Goal: Task Accomplishment & Management: Complete application form

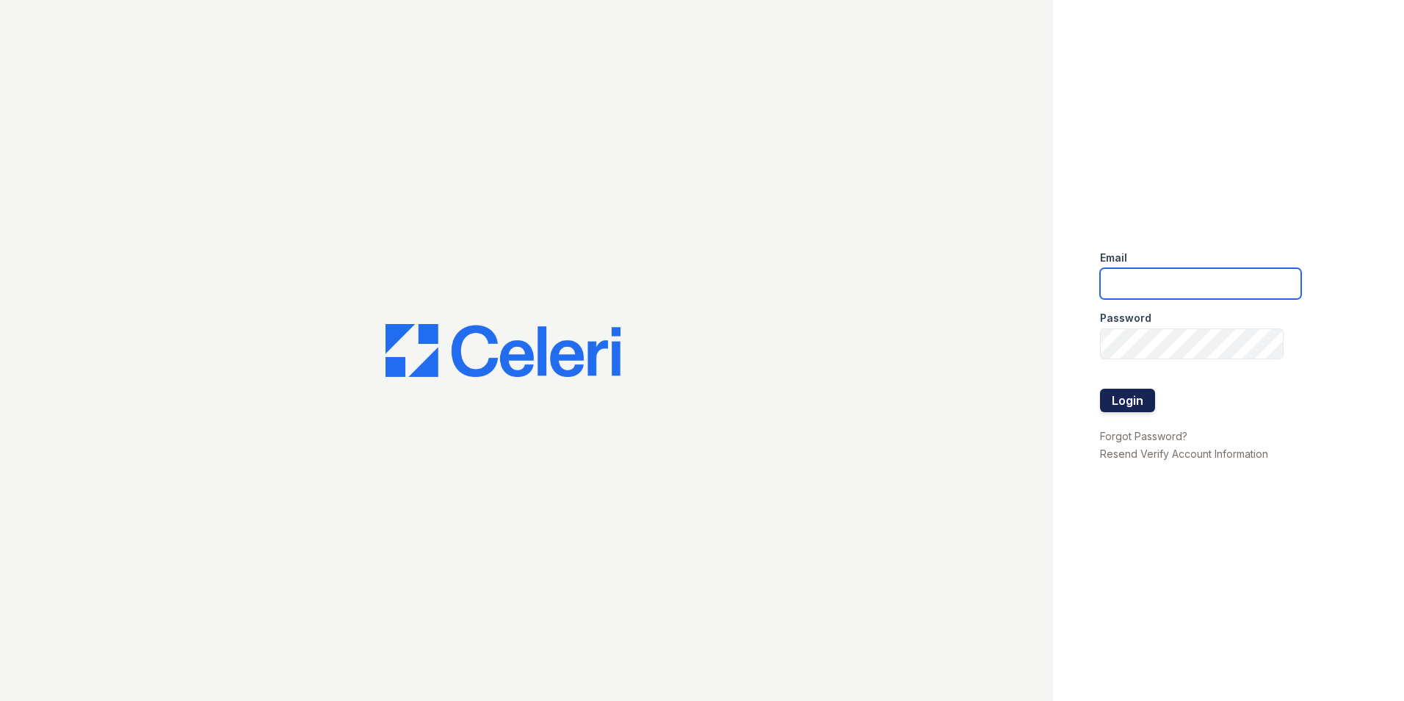
type input "leasing@paseoparkslope.com"
click at [1126, 401] on button "Login" at bounding box center [1127, 401] width 55 height 24
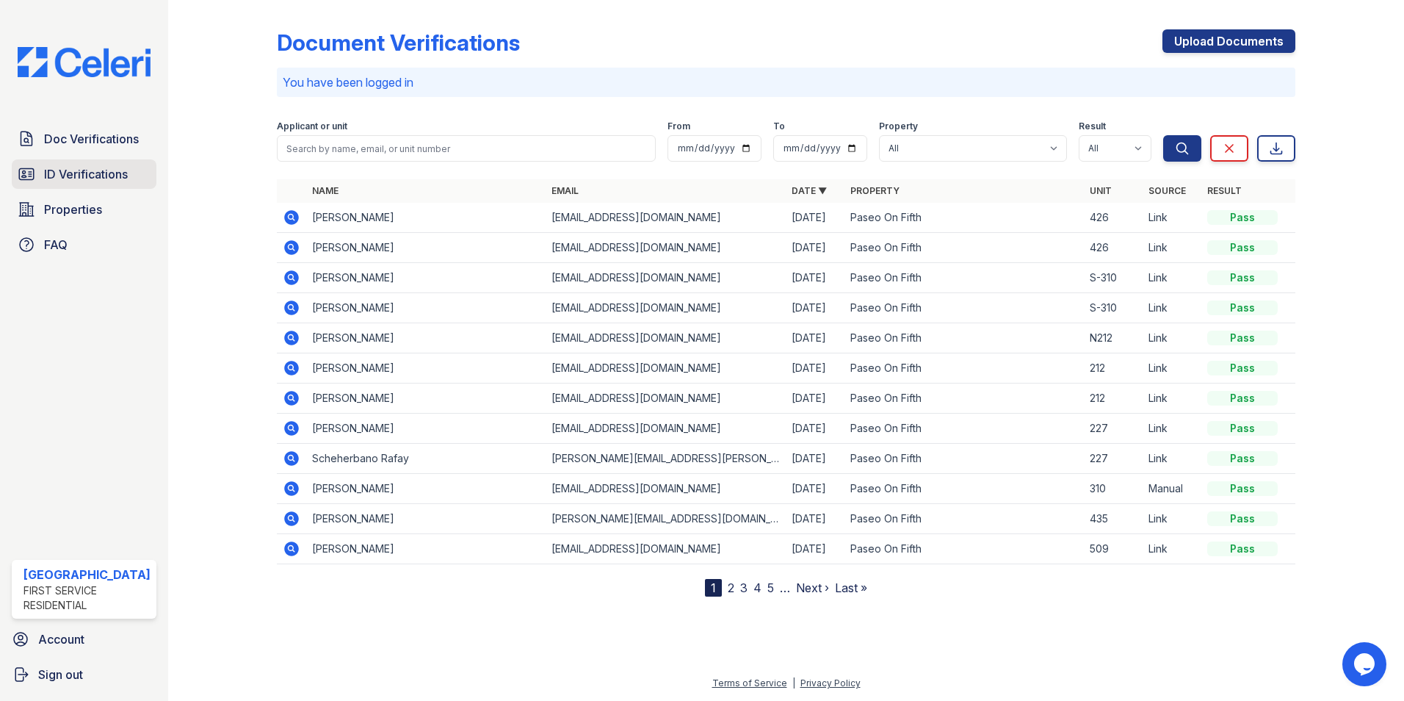
click at [118, 166] on span "ID Verifications" at bounding box center [86, 174] width 84 height 18
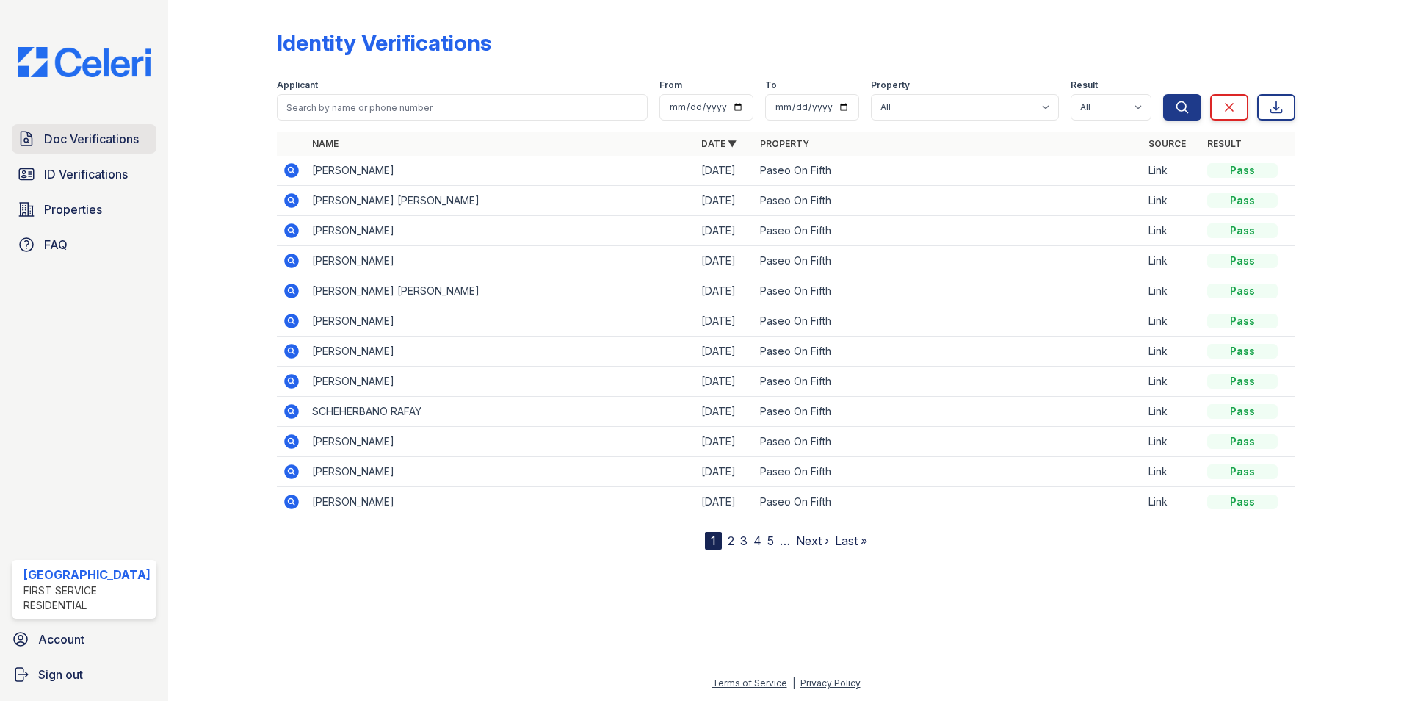
click at [90, 137] on span "Doc Verifications" at bounding box center [91, 139] width 95 height 18
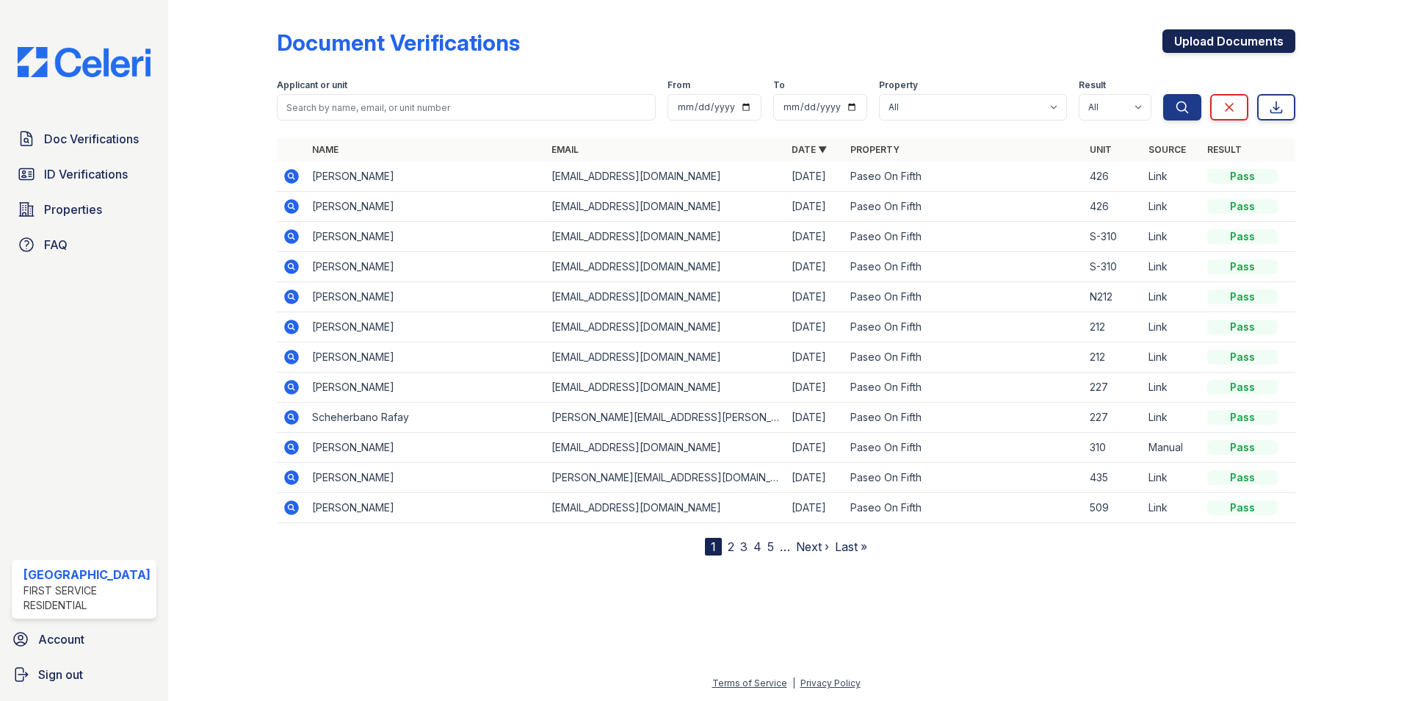
click at [1224, 40] on link "Upload Documents" at bounding box center [1229, 41] width 133 height 24
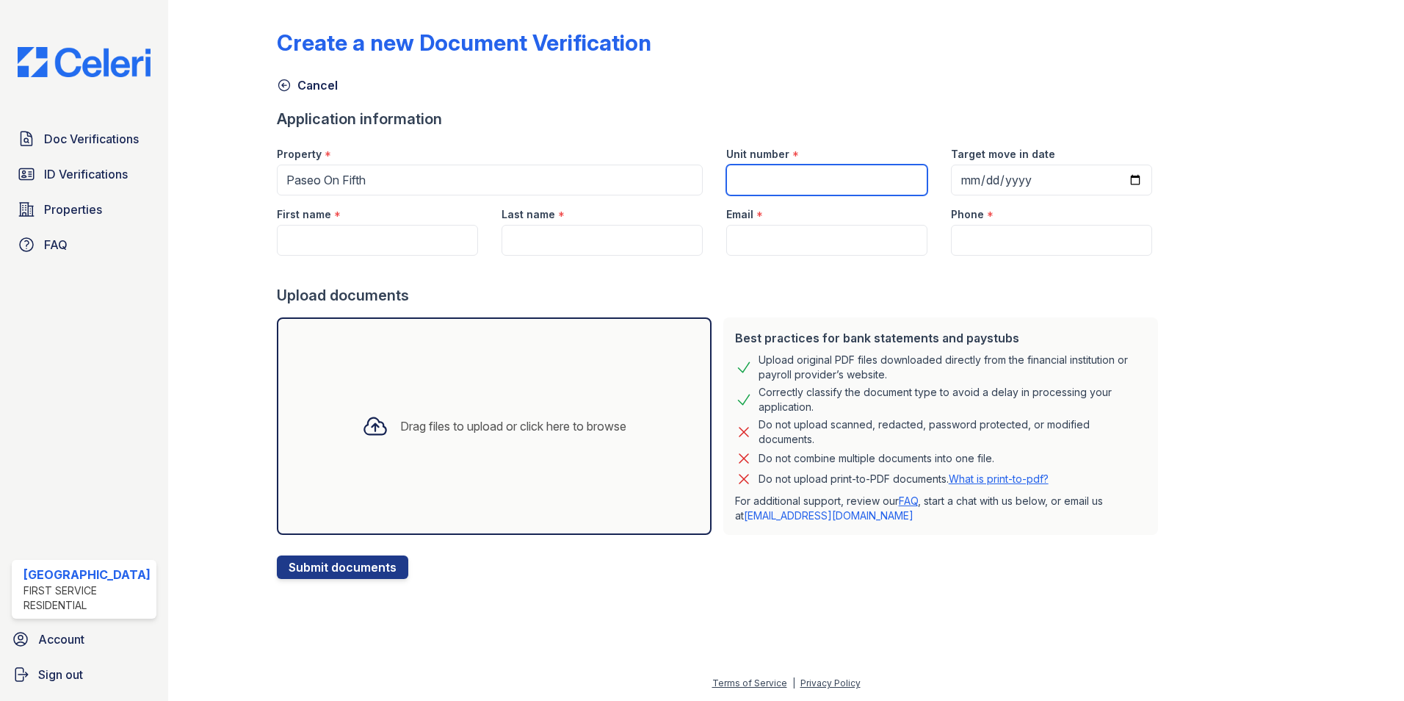
click at [741, 173] on input "Unit number" at bounding box center [826, 180] width 201 height 31
click at [839, 192] on input "N-401" at bounding box center [826, 180] width 201 height 31
click at [872, 147] on div "Unit number *" at bounding box center [826, 149] width 201 height 29
click at [743, 182] on input "N-401" at bounding box center [826, 180] width 201 height 31
click at [740, 182] on input "N-401" at bounding box center [826, 180] width 201 height 31
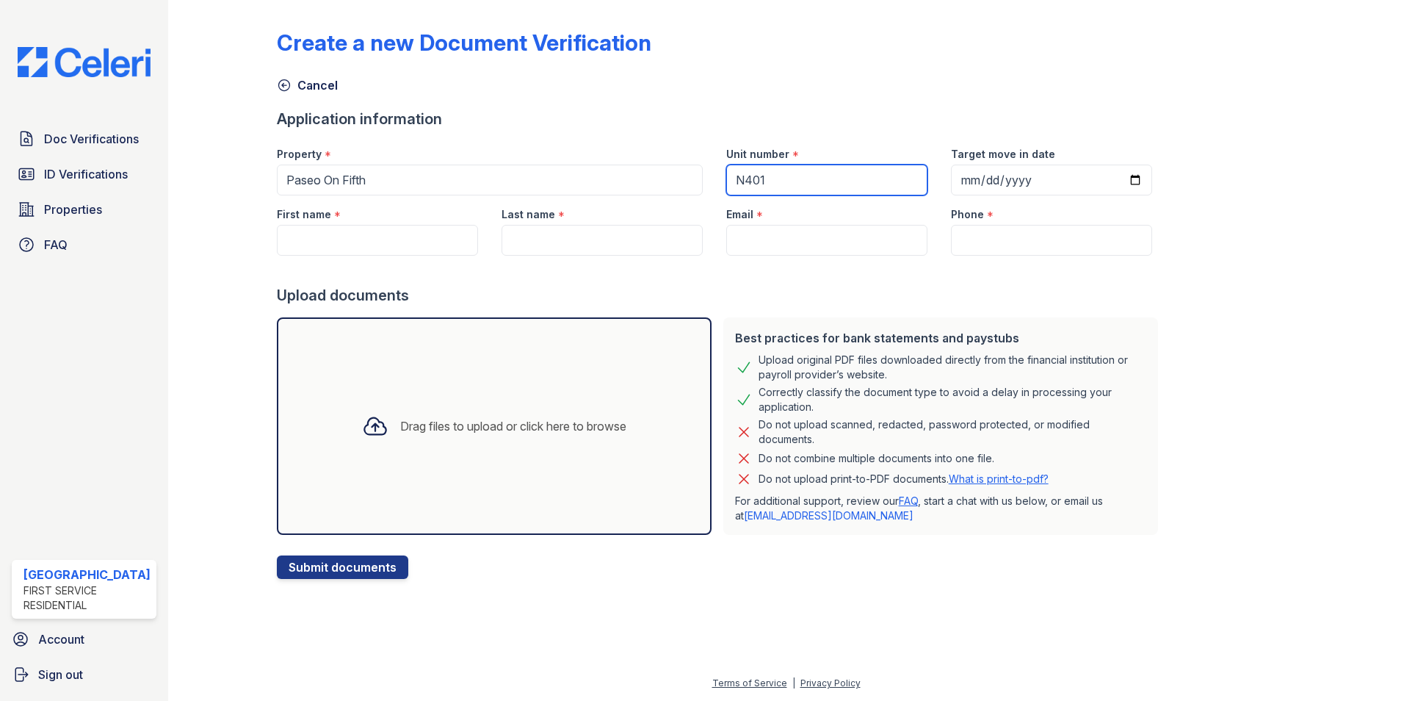
type input "N401"
click at [1112, 174] on input "Target move in date" at bounding box center [1051, 180] width 201 height 31
type input "[DATE]"
click at [358, 232] on input "First name" at bounding box center [377, 240] width 201 height 31
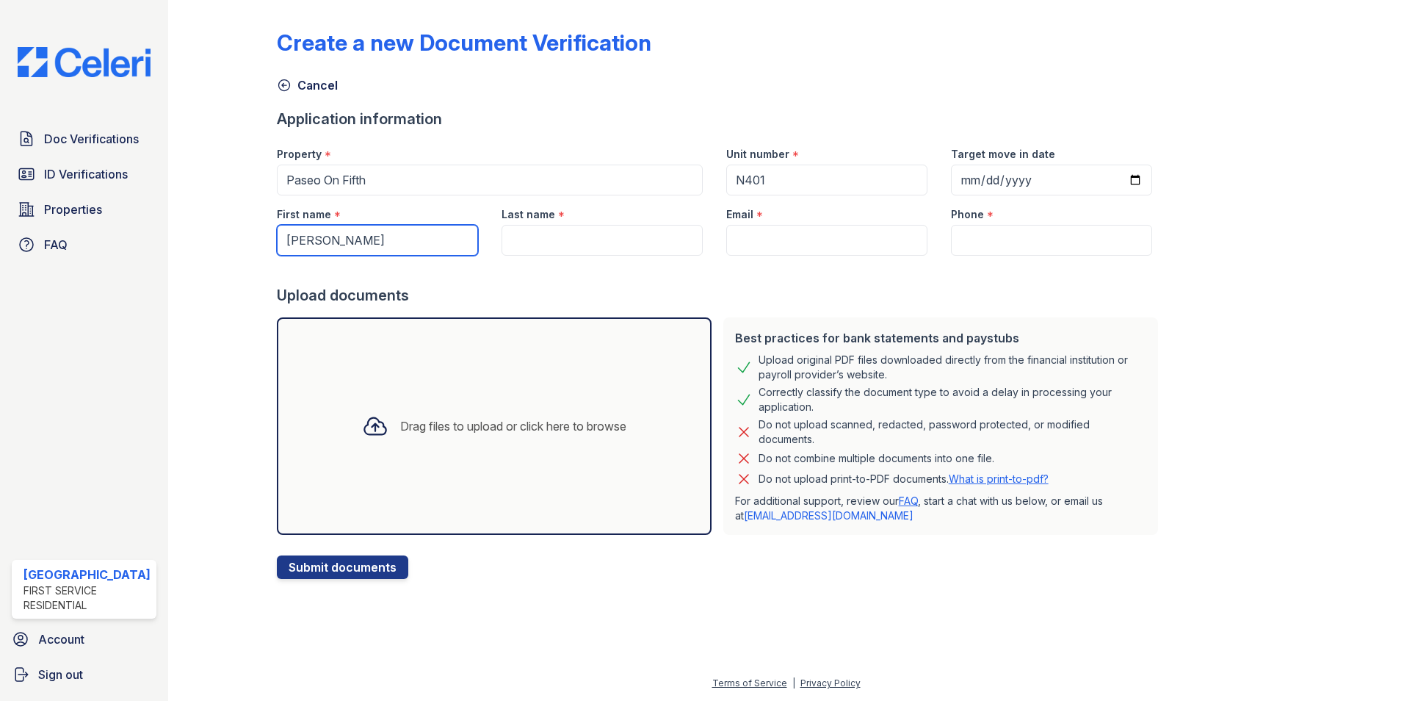
type input "[PERSON_NAME]"
click at [523, 240] on input "Last name" at bounding box center [602, 240] width 201 height 31
type input "Chebultz"
click at [750, 250] on input "Email" at bounding box center [826, 240] width 201 height 31
paste input "[PERSON_NAME][EMAIL_ADDRESS][DOMAIN_NAME]"
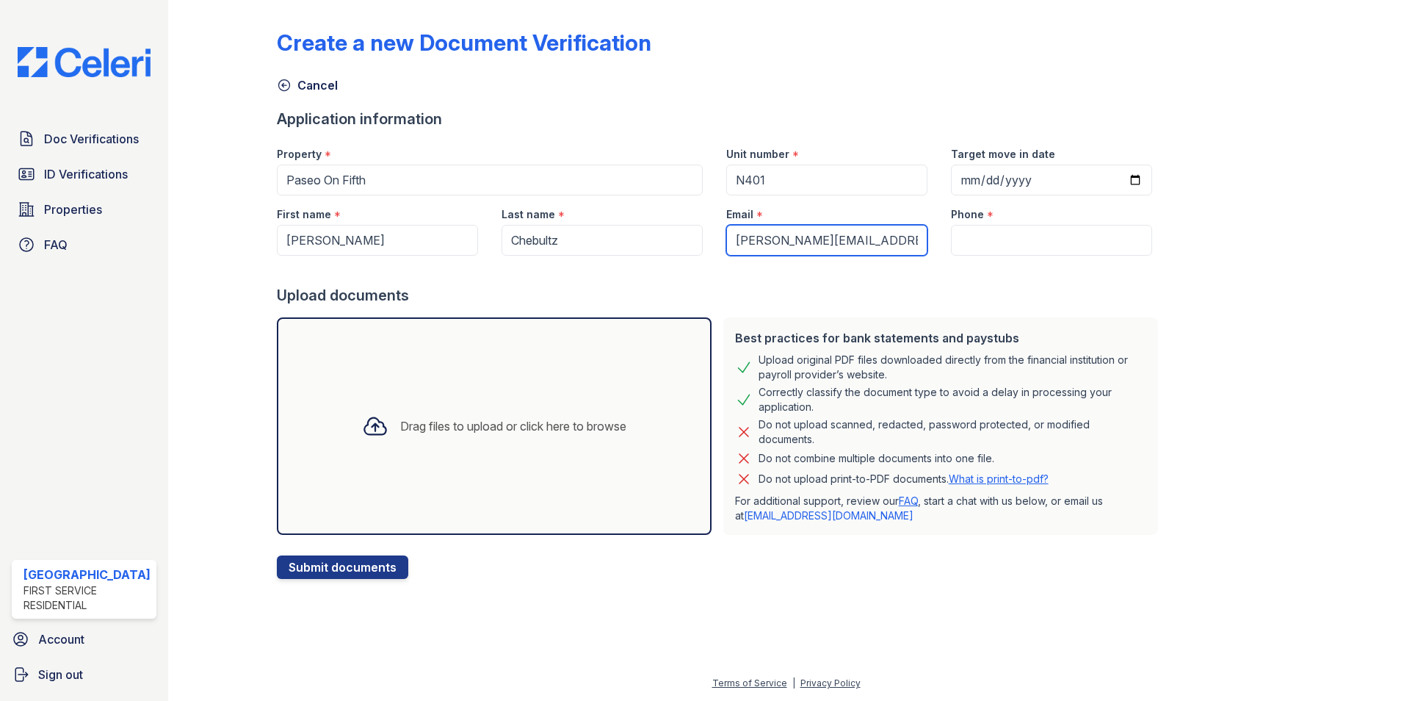
type input "[PERSON_NAME][EMAIL_ADDRESS][DOMAIN_NAME]"
drag, startPoint x: 998, startPoint y: 240, endPoint x: 986, endPoint y: 242, distance: 11.8
click at [998, 240] on input "Phone" at bounding box center [1051, 240] width 201 height 31
paste input "[PHONE_NUMBER]"
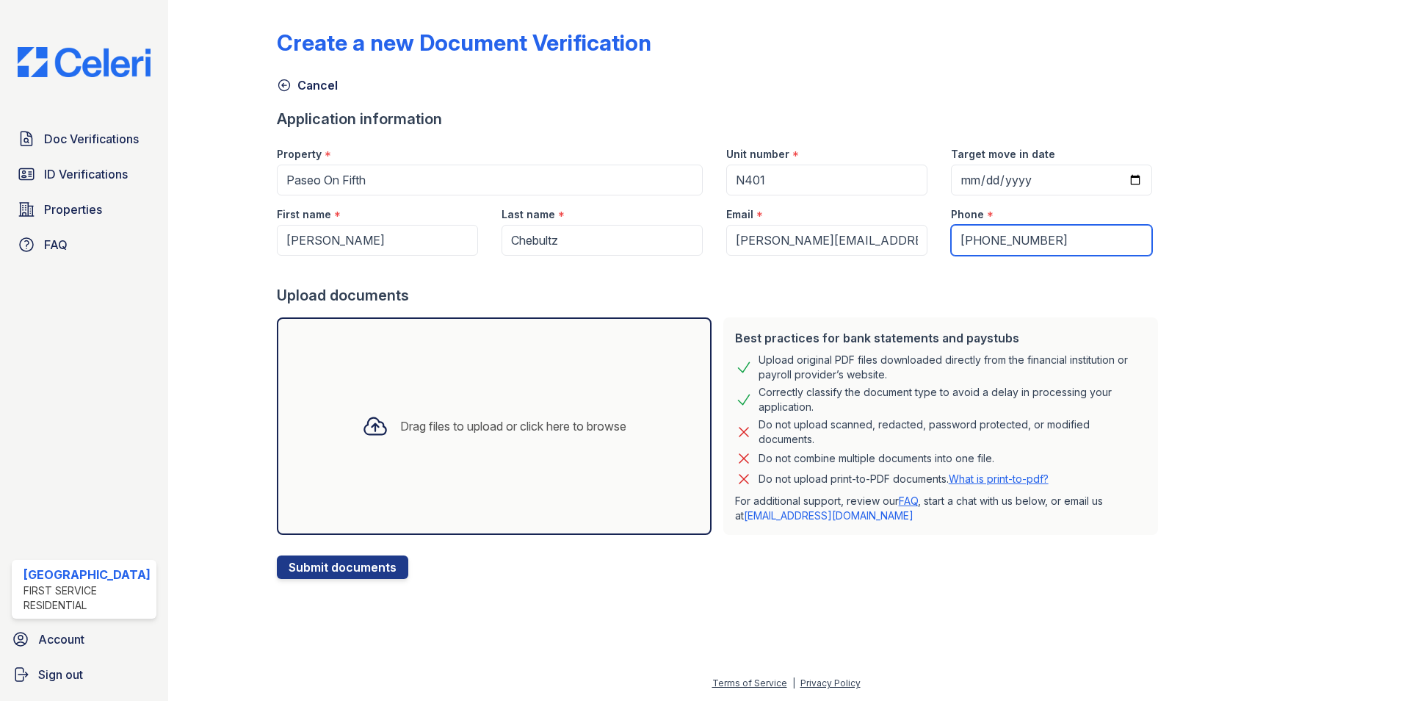
click at [977, 232] on input "[PHONE_NUMBER]" at bounding box center [1051, 240] width 201 height 31
click at [951, 241] on input "(323828-1899" at bounding box center [1051, 240] width 201 height 31
click at [996, 240] on input "323828-1899" at bounding box center [1051, 240] width 201 height 31
click at [992, 240] on input "323828-1899" at bounding box center [1051, 240] width 201 height 31
click at [1028, 236] on input "3238281899" at bounding box center [1051, 240] width 201 height 31
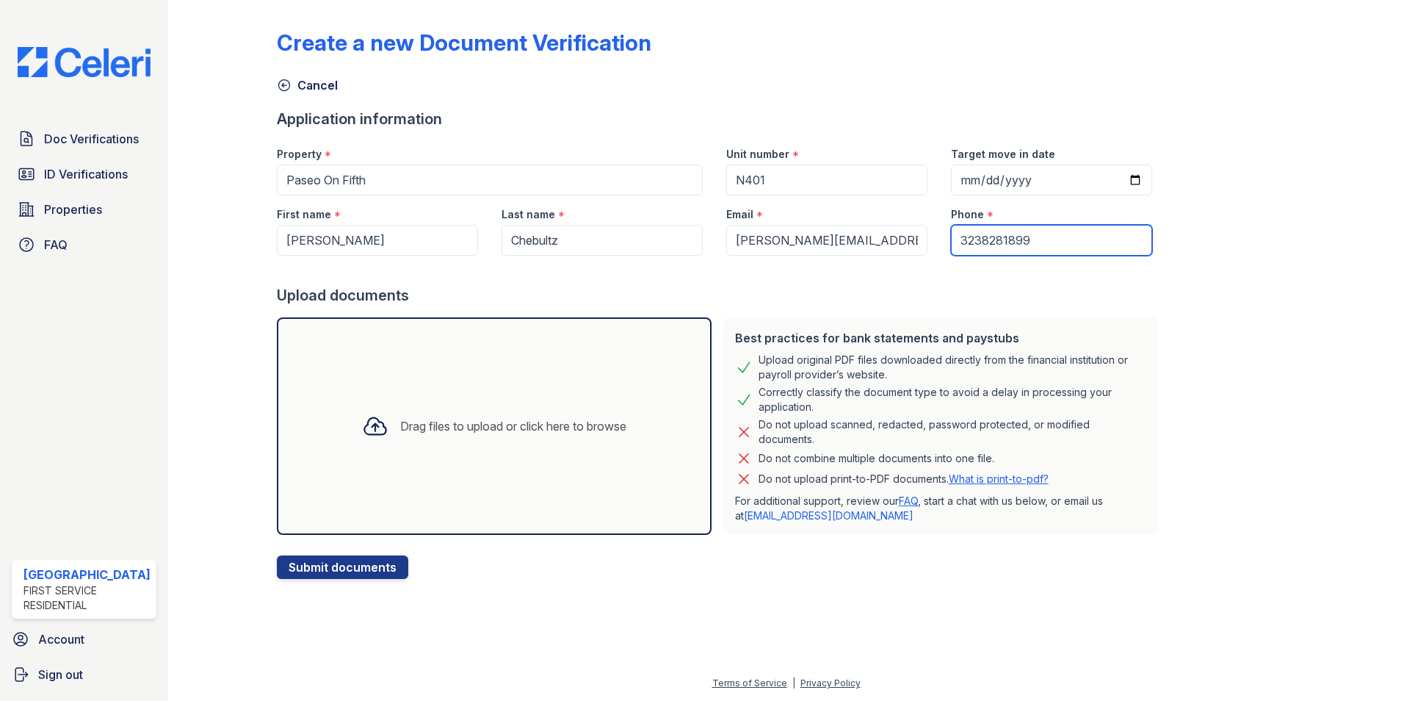
type input "3238281899"
click at [435, 425] on div "Drag files to upload or click here to browse" at bounding box center [513, 426] width 226 height 18
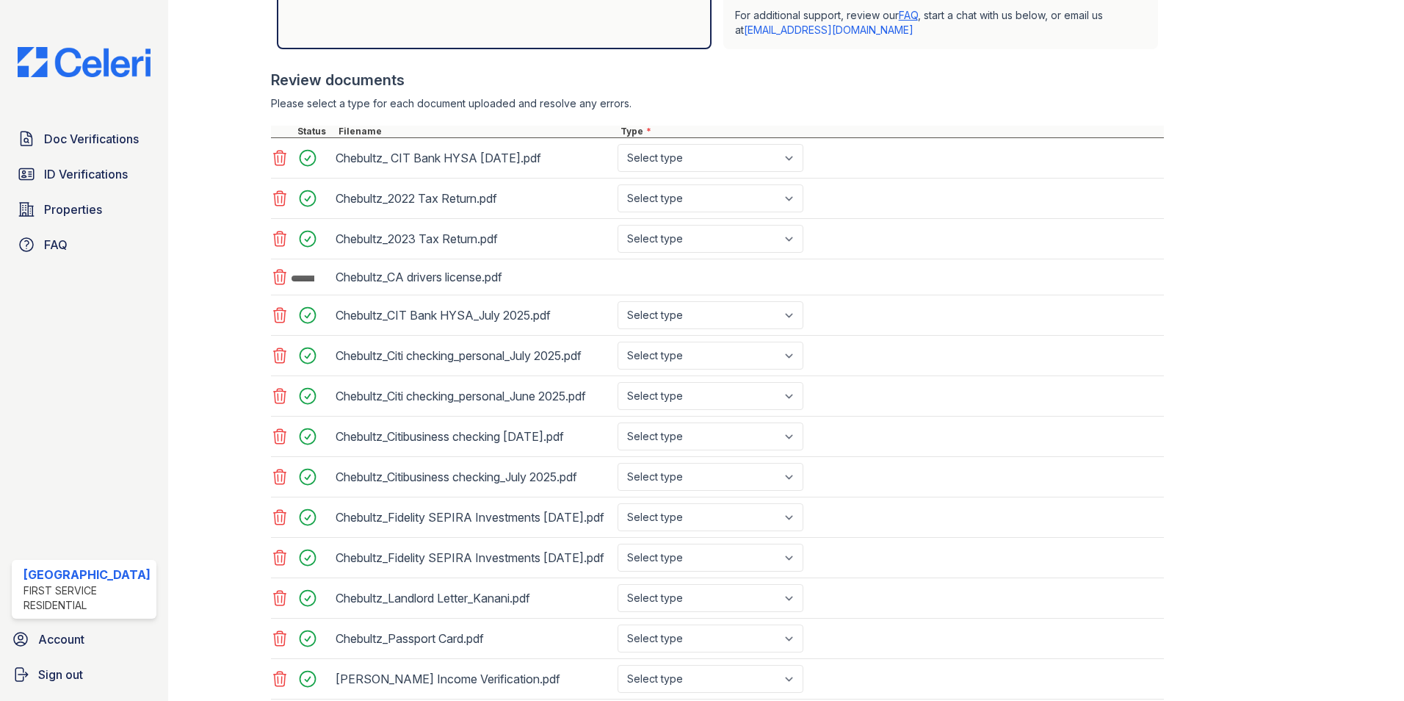
scroll to position [588, 0]
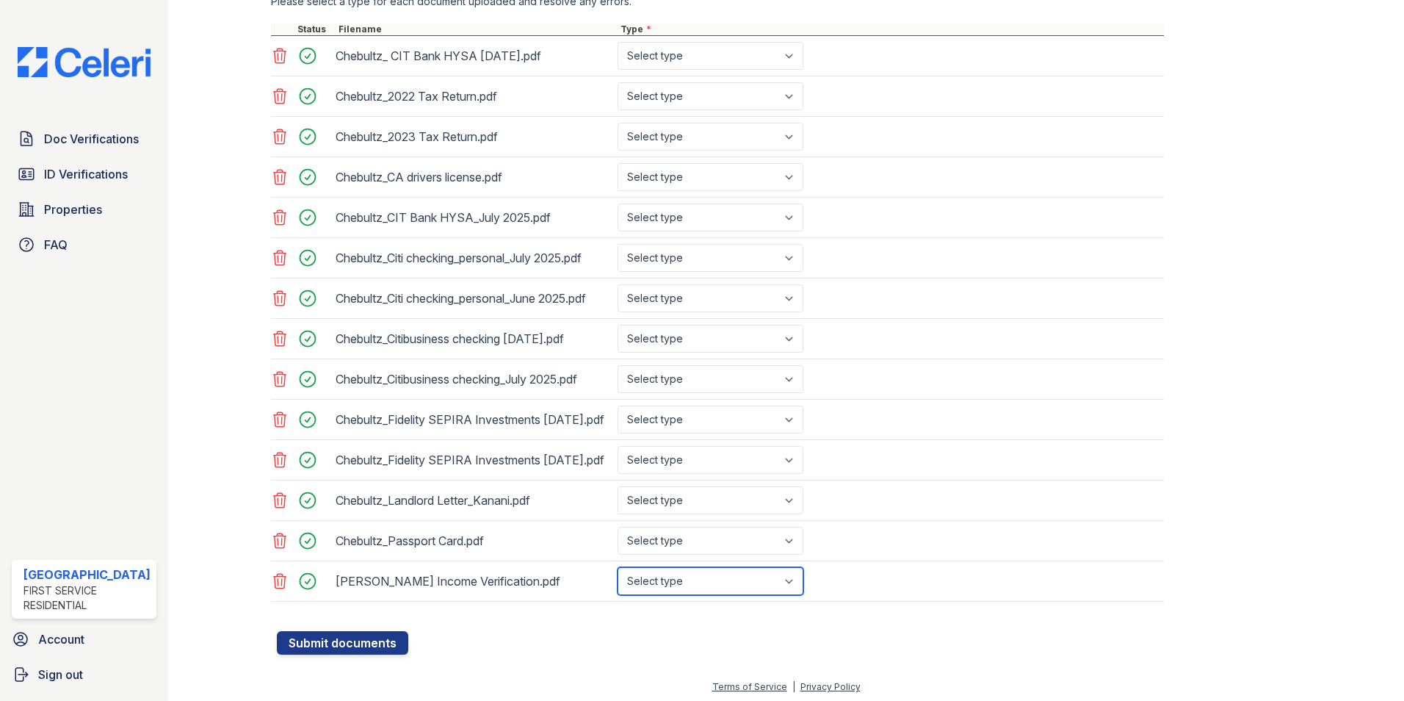
click at [679, 595] on select "Select type Paystub Bank Statement Offer Letter Tax Documents Benefit Award Let…" at bounding box center [711, 581] width 186 height 28
select select "other"
click at [618, 593] on select "Select type Paystub Bank Statement Offer Letter Tax Documents Benefit Award Let…" at bounding box center [711, 581] width 186 height 28
click at [674, 555] on select "Select type Paystub Bank Statement Offer Letter Tax Documents Benefit Award Let…" at bounding box center [711, 541] width 186 height 28
select select "other"
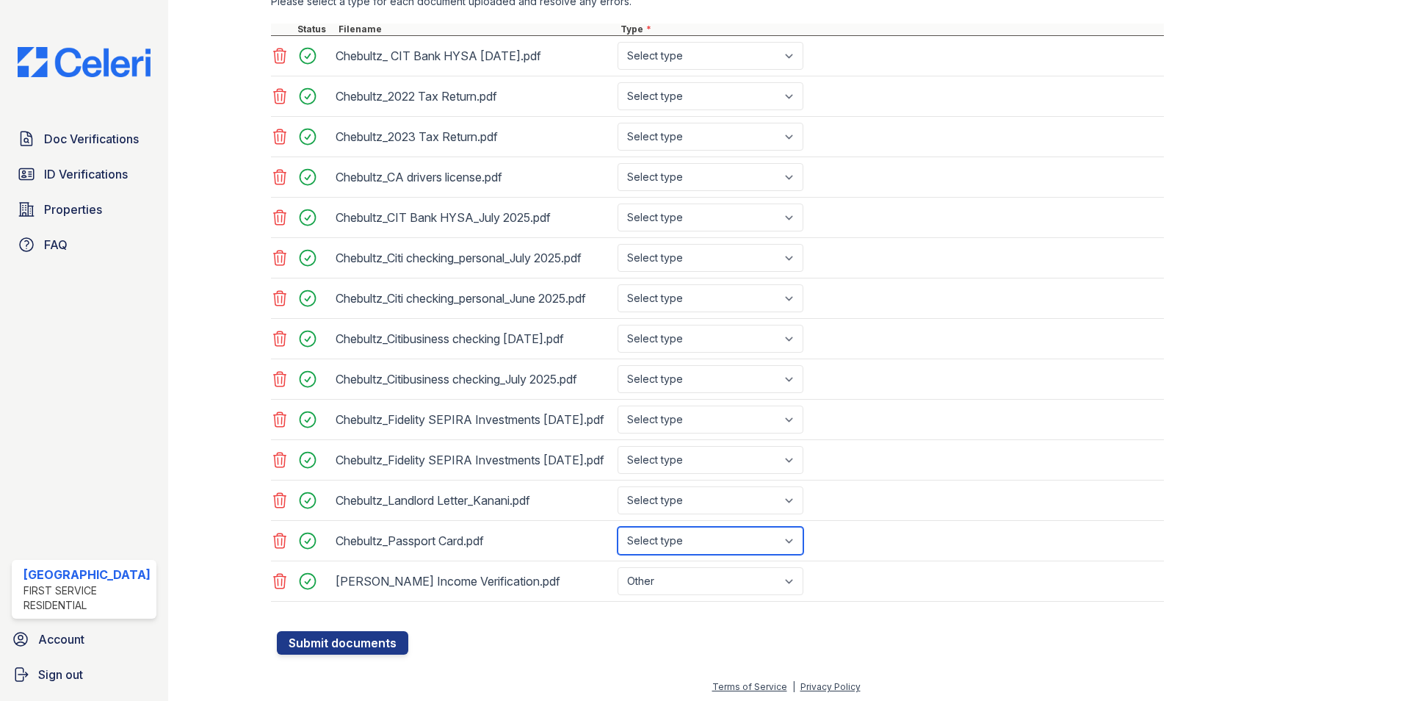
click at [618, 553] on select "Select type Paystub Bank Statement Offer Letter Tax Documents Benefit Award Let…" at bounding box center [711, 541] width 186 height 28
click at [668, 514] on select "Select type Paystub Bank Statement Offer Letter Tax Documents Benefit Award Let…" at bounding box center [711, 500] width 186 height 28
select select "other"
click at [618, 513] on select "Select type Paystub Bank Statement Offer Letter Tax Documents Benefit Award Let…" at bounding box center [711, 500] width 186 height 28
click at [654, 474] on select "Select type Paystub Bank Statement Offer Letter Tax Documents Benefit Award Let…" at bounding box center [711, 460] width 186 height 28
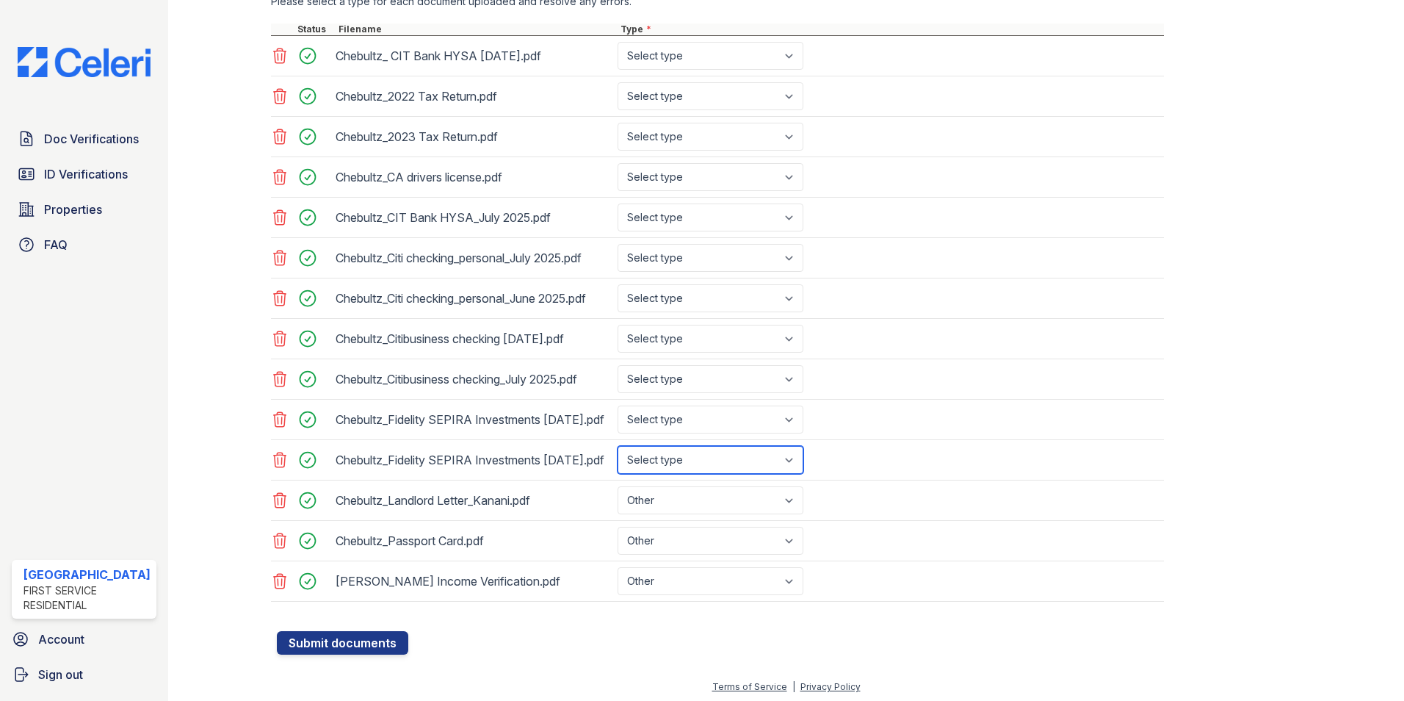
select select "investment_account_statement"
click at [618, 466] on select "Select type Paystub Bank Statement Offer Letter Tax Documents Benefit Award Let…" at bounding box center [711, 460] width 186 height 28
click at [649, 424] on select "Select type Paystub Bank Statement Offer Letter Tax Documents Benefit Award Let…" at bounding box center [711, 419] width 186 height 28
select select "investment_account_statement"
click at [618, 412] on select "Select type Paystub Bank Statement Offer Letter Tax Documents Benefit Award Let…" at bounding box center [711, 419] width 186 height 28
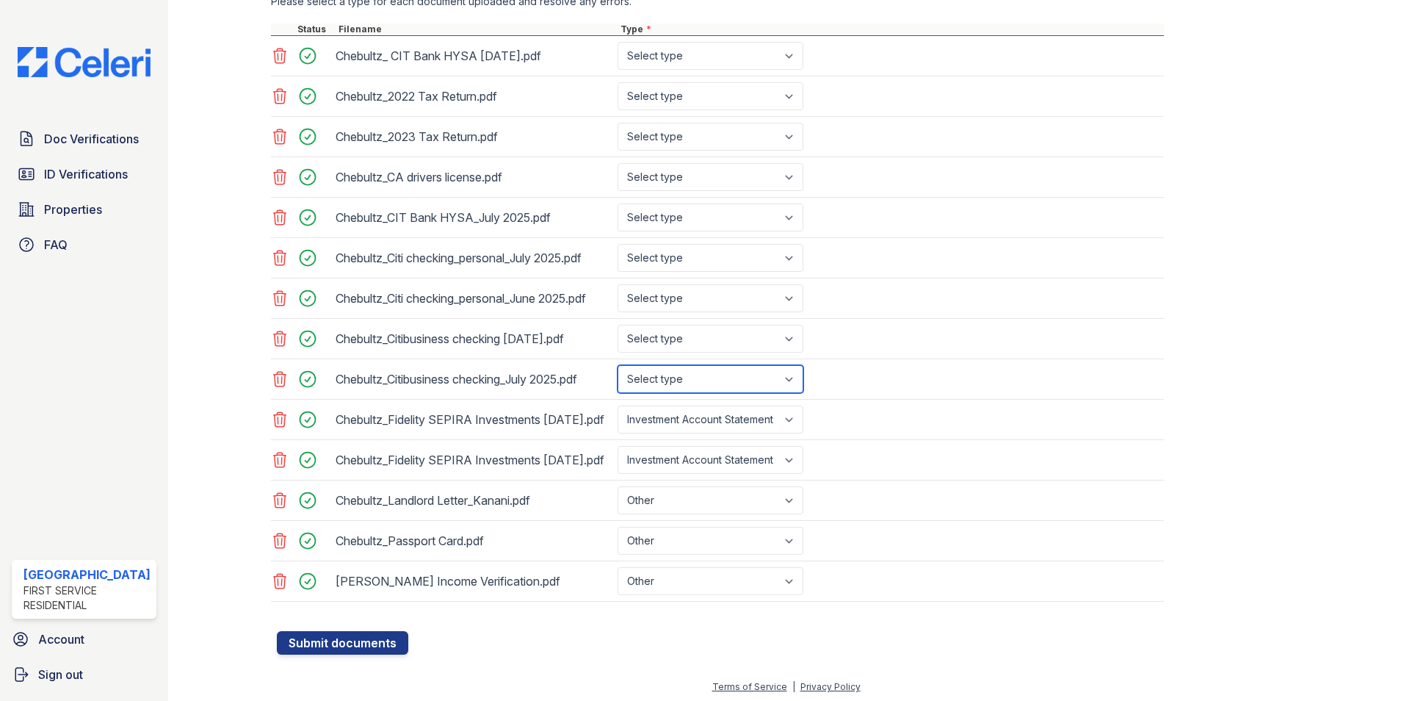
click at [674, 384] on select "Select type Paystub Bank Statement Offer Letter Tax Documents Benefit Award Let…" at bounding box center [711, 379] width 186 height 28
select select "bank_statement"
click at [618, 365] on select "Select type Paystub Bank Statement Offer Letter Tax Documents Benefit Award Let…" at bounding box center [711, 379] width 186 height 28
click at [668, 337] on select "Select type Paystub Bank Statement Offer Letter Tax Documents Benefit Award Let…" at bounding box center [711, 339] width 186 height 28
select select "bank_statement"
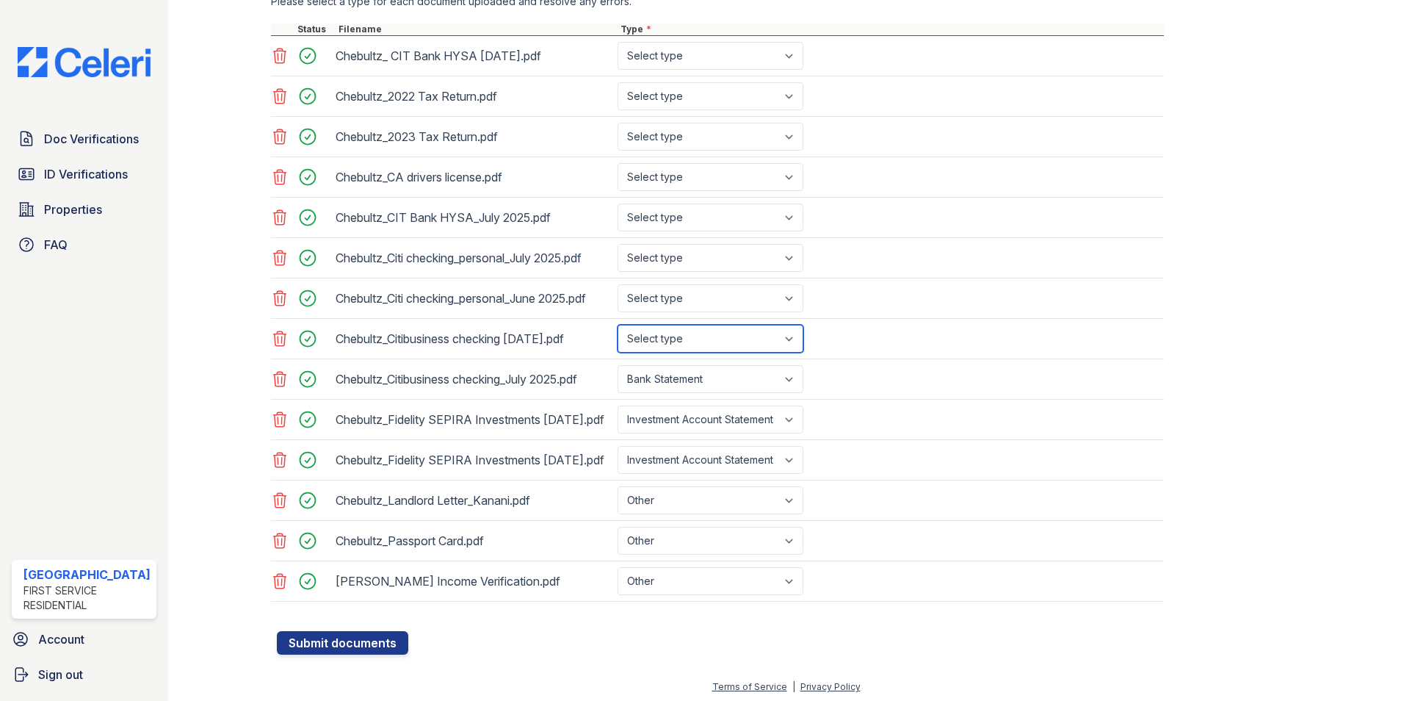
click at [618, 325] on select "Select type Paystub Bank Statement Offer Letter Tax Documents Benefit Award Let…" at bounding box center [711, 339] width 186 height 28
click at [665, 286] on select "Select type Paystub Bank Statement Offer Letter Tax Documents Benefit Award Let…" at bounding box center [711, 298] width 186 height 28
select select "bank_statement"
click at [618, 284] on select "Select type Paystub Bank Statement Offer Letter Tax Documents Benefit Award Let…" at bounding box center [711, 298] width 186 height 28
click at [676, 252] on select "Select type Paystub Bank Statement Offer Letter Tax Documents Benefit Award Let…" at bounding box center [711, 258] width 186 height 28
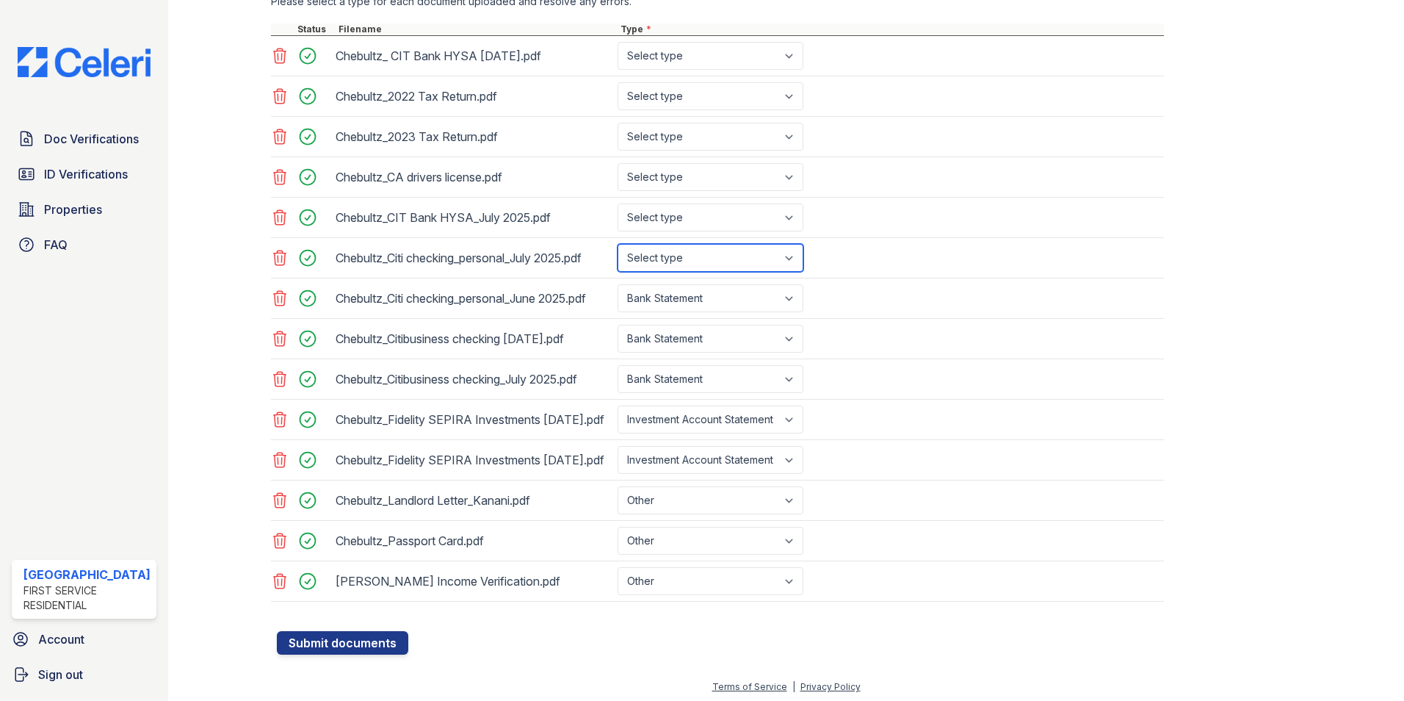
select select "bank_statement"
click at [618, 244] on select "Select type Paystub Bank Statement Offer Letter Tax Documents Benefit Award Let…" at bounding box center [711, 258] width 186 height 28
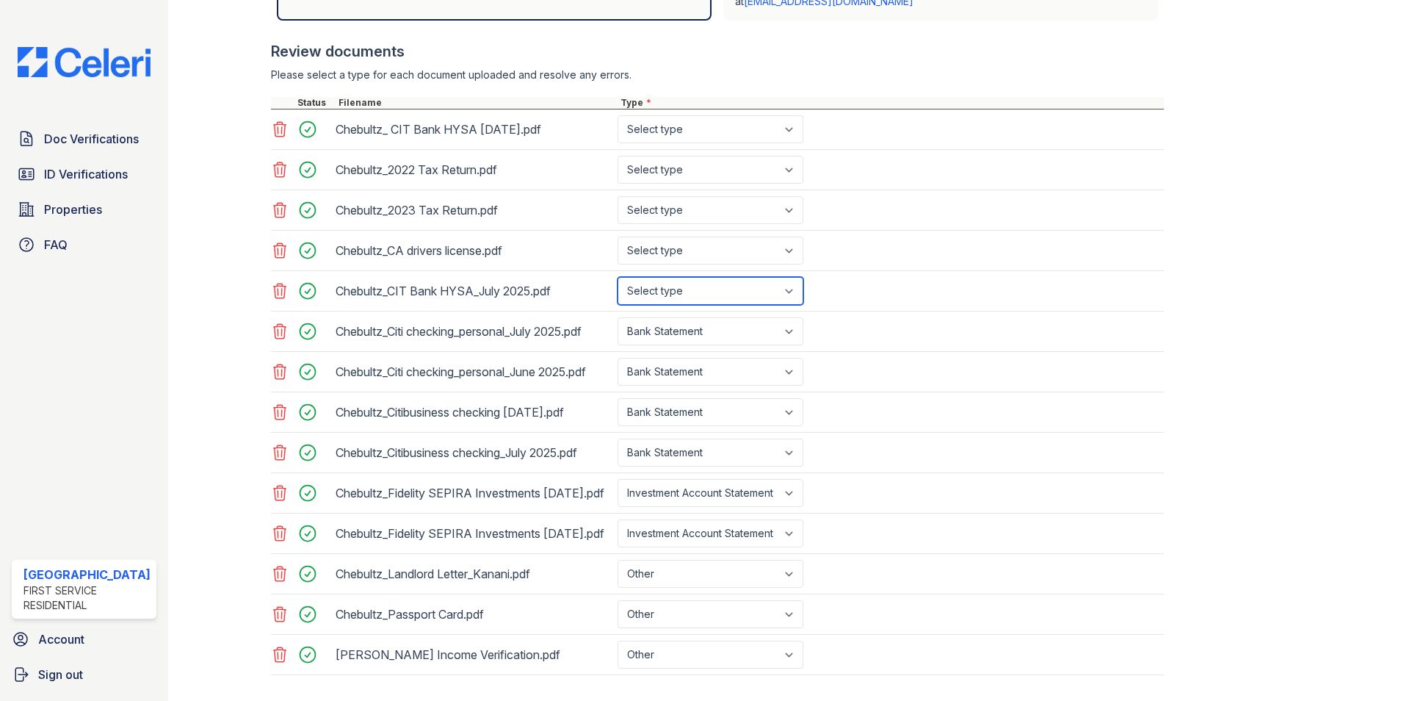
click at [695, 288] on select "Select type Paystub Bank Statement Offer Letter Tax Documents Benefit Award Let…" at bounding box center [711, 291] width 186 height 28
select select "bank_statement"
click at [618, 277] on select "Select type Paystub Bank Statement Offer Letter Tax Documents Benefit Award Let…" at bounding box center [711, 291] width 186 height 28
click at [656, 243] on select "Select type Paystub Bank Statement Offer Letter Tax Documents Benefit Award Let…" at bounding box center [711, 250] width 186 height 28
select select "other"
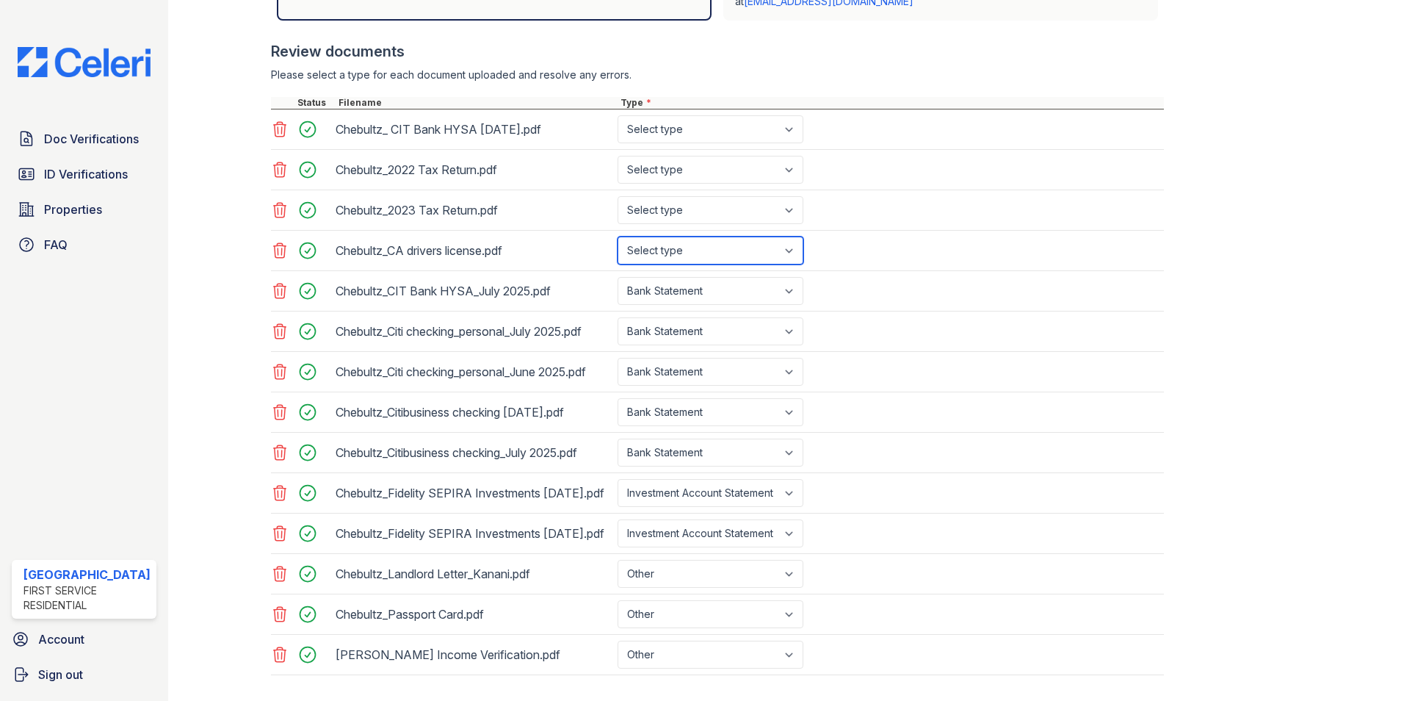
click at [618, 236] on select "Select type Paystub Bank Statement Offer Letter Tax Documents Benefit Award Let…" at bounding box center [711, 250] width 186 height 28
click at [679, 210] on select "Select type Paystub Bank Statement Offer Letter Tax Documents Benefit Award Let…" at bounding box center [711, 210] width 186 height 28
select select "tax_documents"
click at [618, 196] on select "Select type Paystub Bank Statement Offer Letter Tax Documents Benefit Award Let…" at bounding box center [711, 210] width 186 height 28
click at [658, 163] on select "Select type Paystub Bank Statement Offer Letter Tax Documents Benefit Award Let…" at bounding box center [711, 170] width 186 height 28
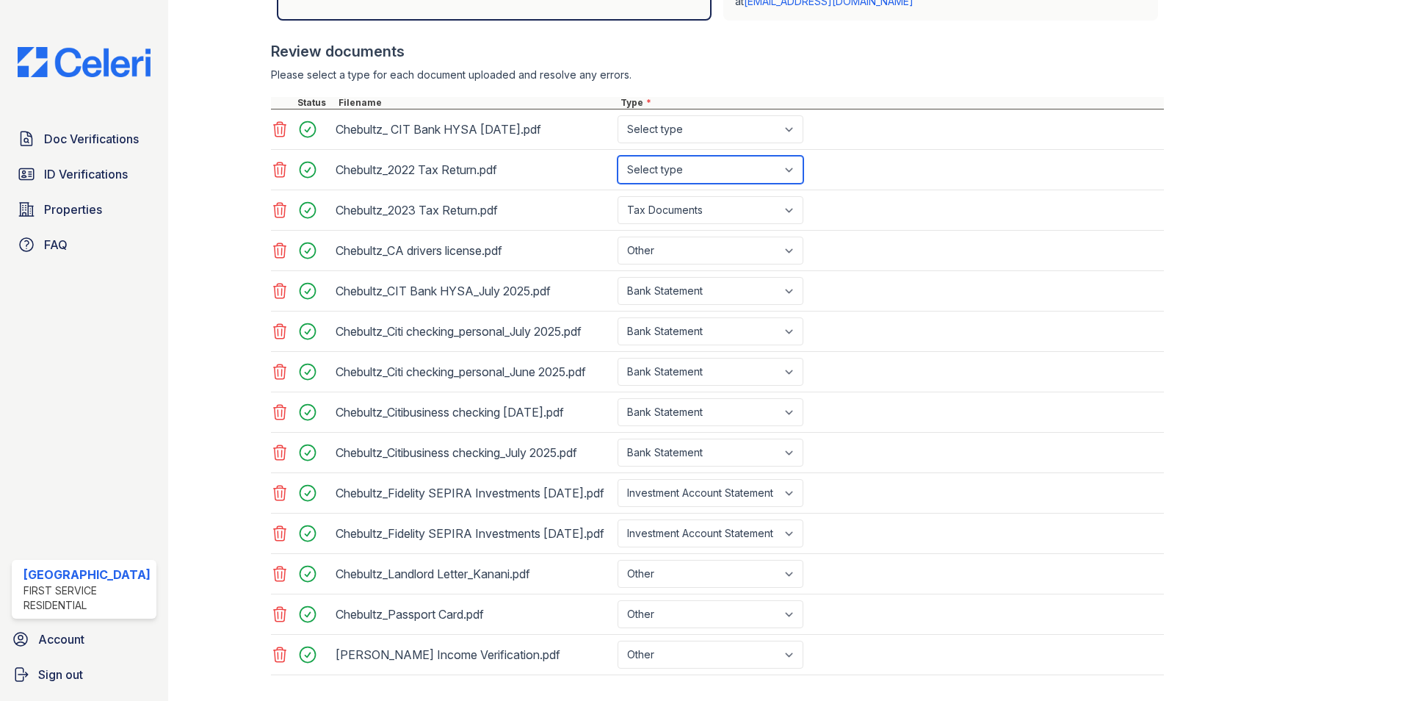
select select "tax_documents"
click at [618, 156] on select "Select type Paystub Bank Statement Offer Letter Tax Documents Benefit Award Let…" at bounding box center [711, 170] width 186 height 28
click at [273, 581] on icon at bounding box center [279, 573] width 12 height 15
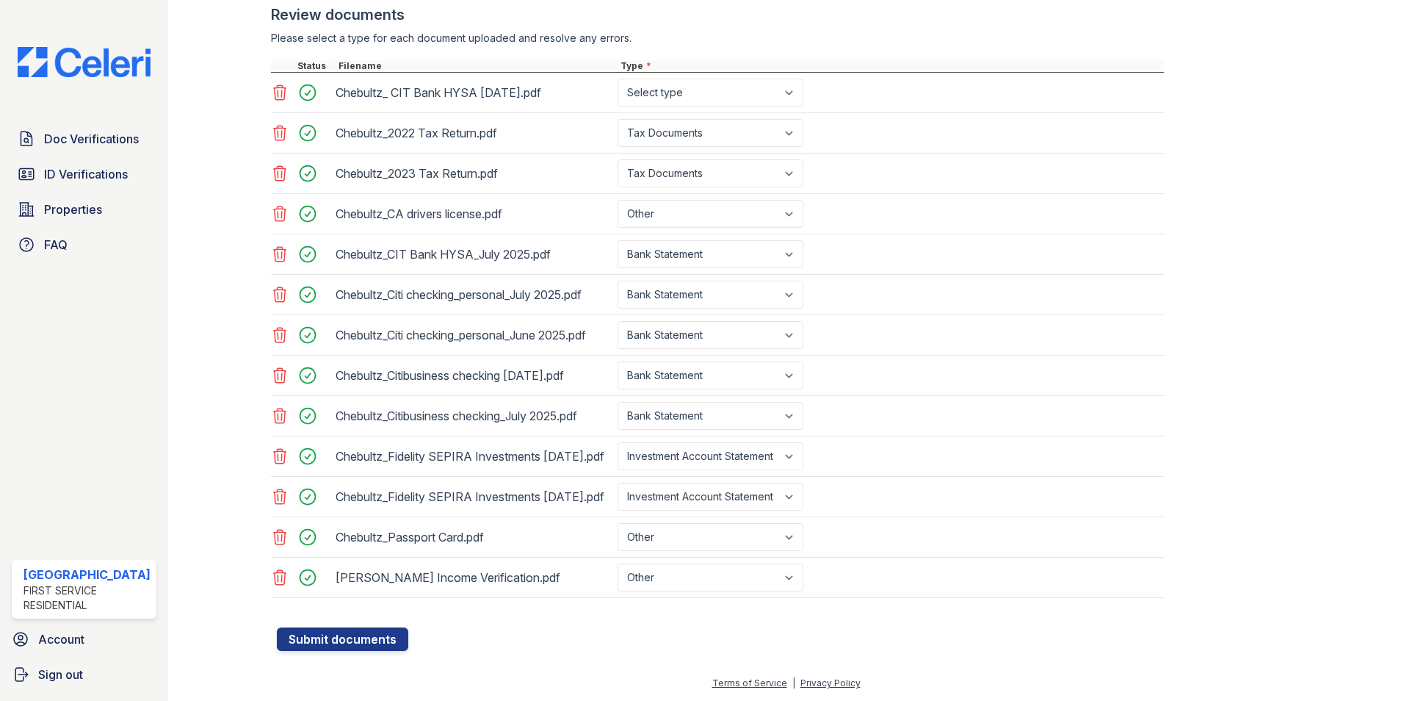
scroll to position [577, 0]
click at [358, 630] on button "Submit documents" at bounding box center [342, 639] width 131 height 24
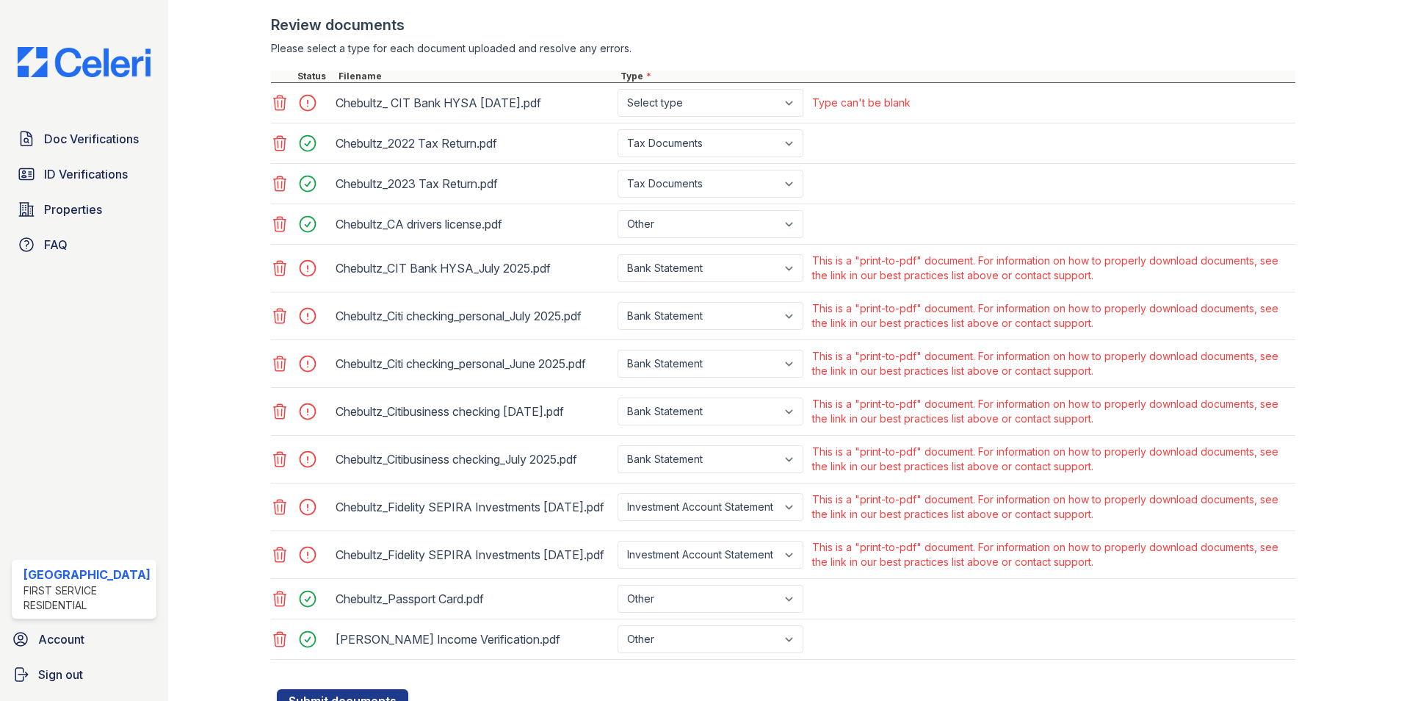
scroll to position [485, 0]
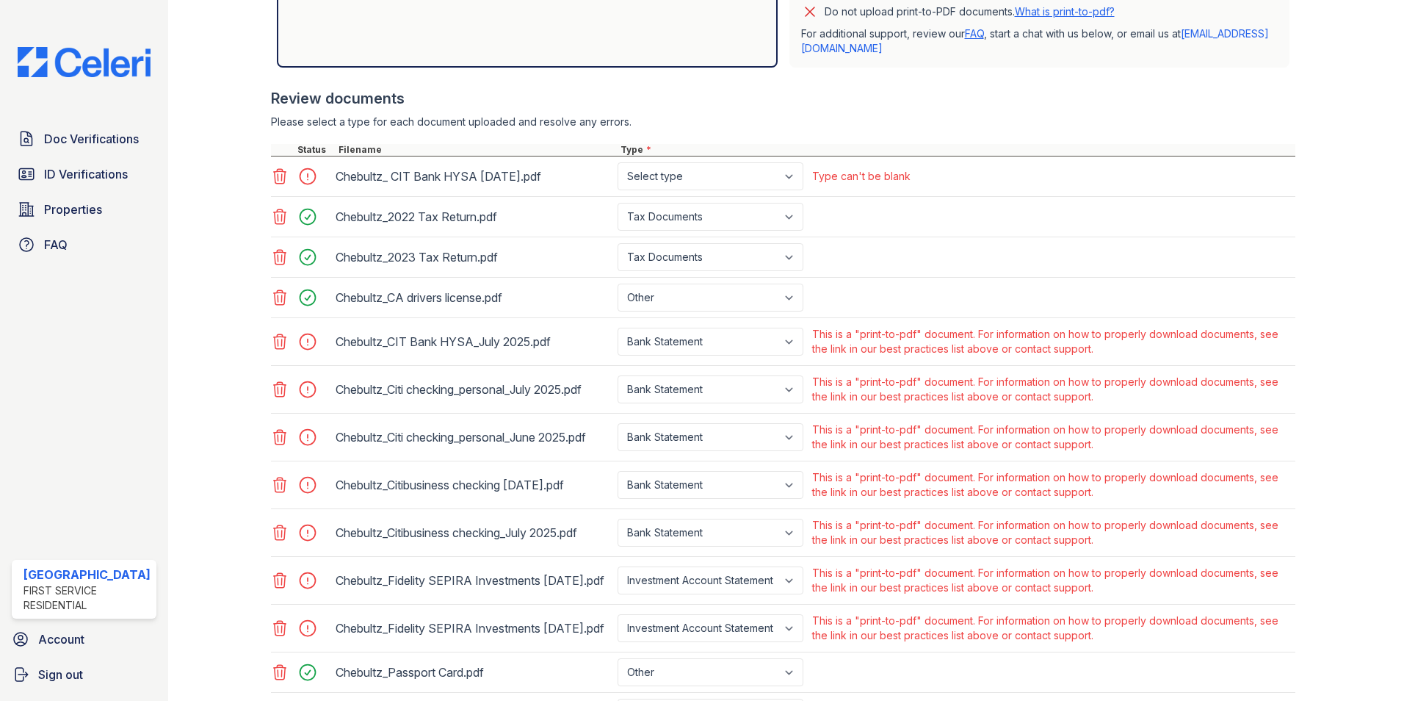
click at [860, 176] on div "Type can't be blank" at bounding box center [861, 176] width 98 height 15
click at [781, 173] on select "Select type Paystub Bank Statement Offer Letter Tax Documents Benefit Award Let…" at bounding box center [711, 176] width 186 height 28
select select "bank_statement"
click at [618, 162] on select "Select type Paystub Bank Statement Offer Letter Tax Documents Benefit Award Let…" at bounding box center [711, 176] width 186 height 28
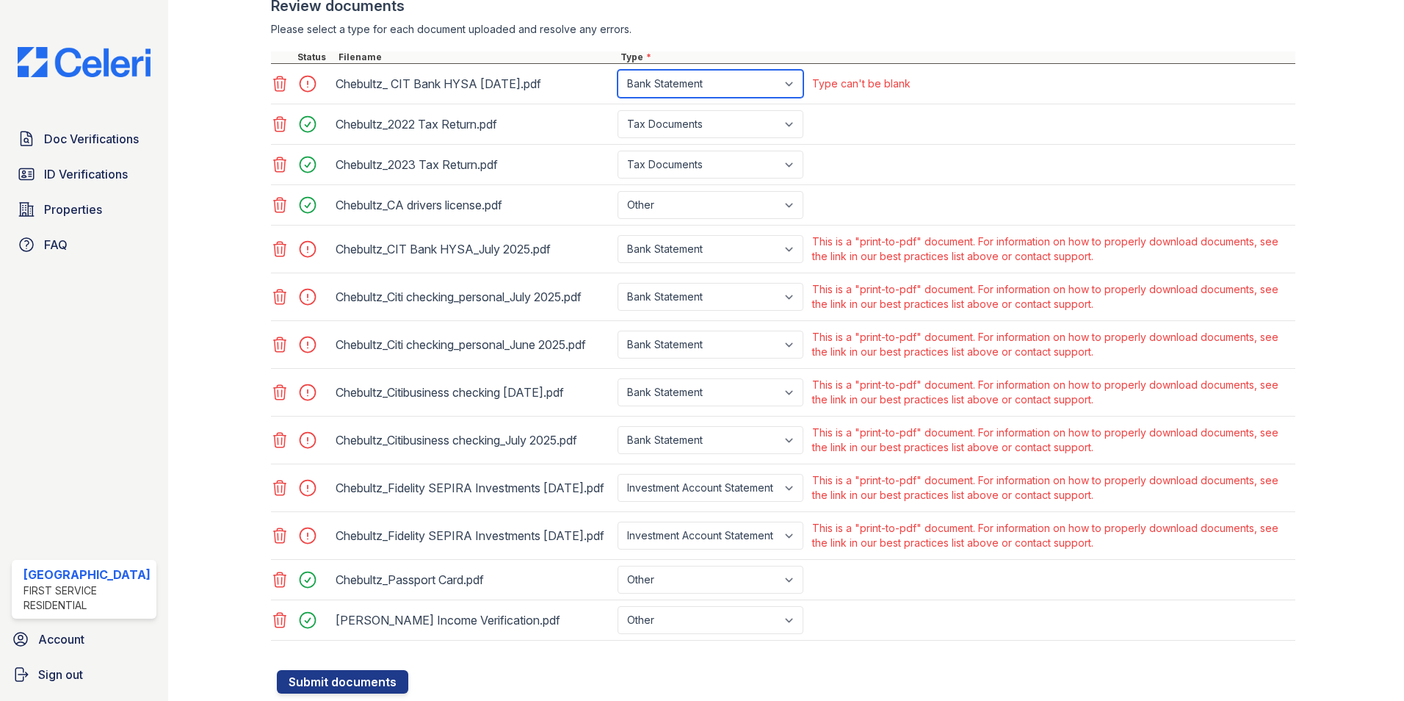
scroll to position [632, 0]
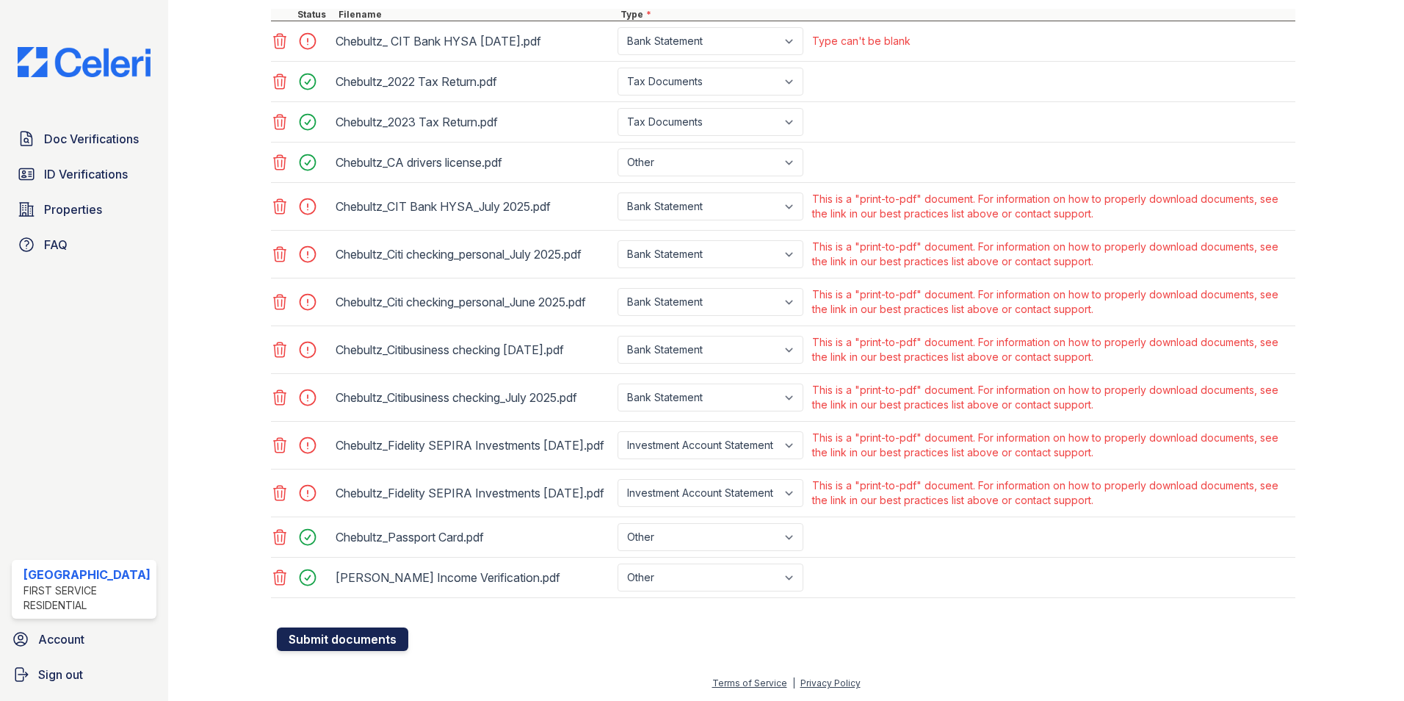
click at [337, 642] on button "Submit documents" at bounding box center [342, 639] width 131 height 24
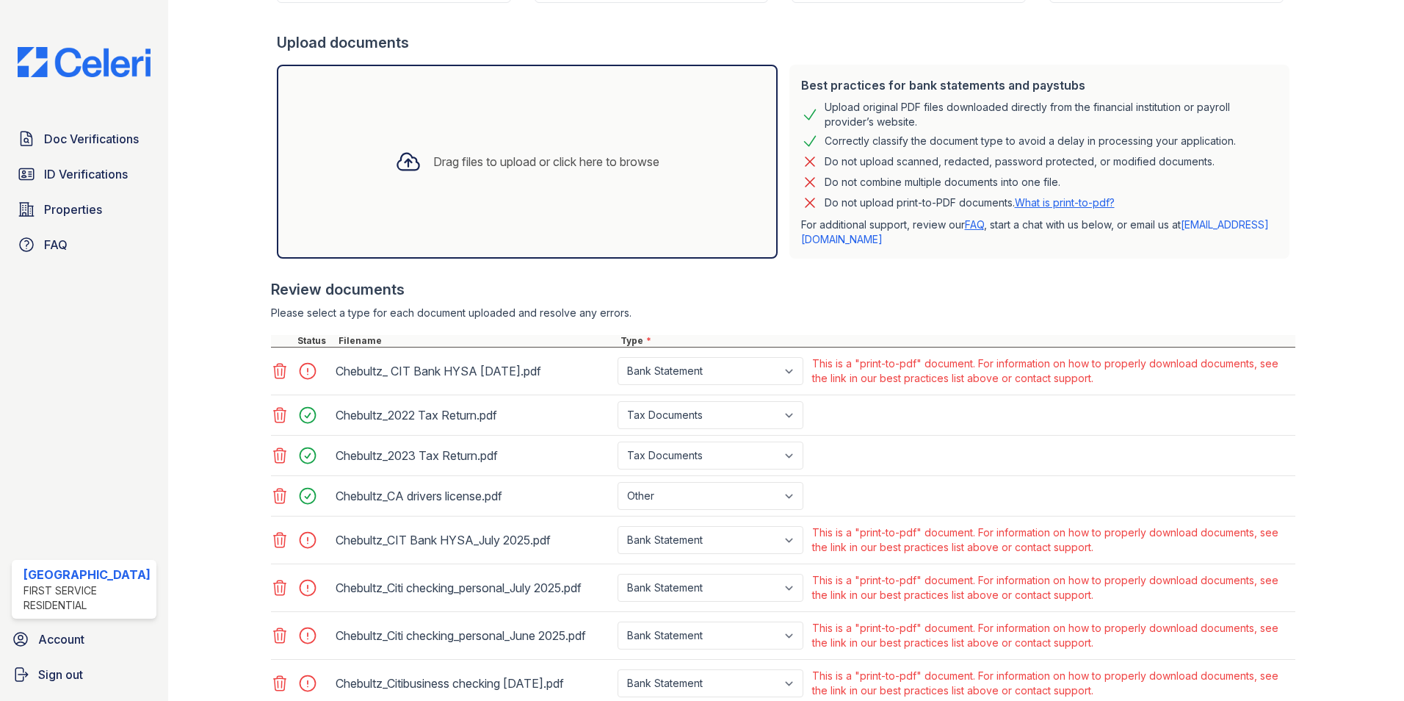
scroll to position [514, 0]
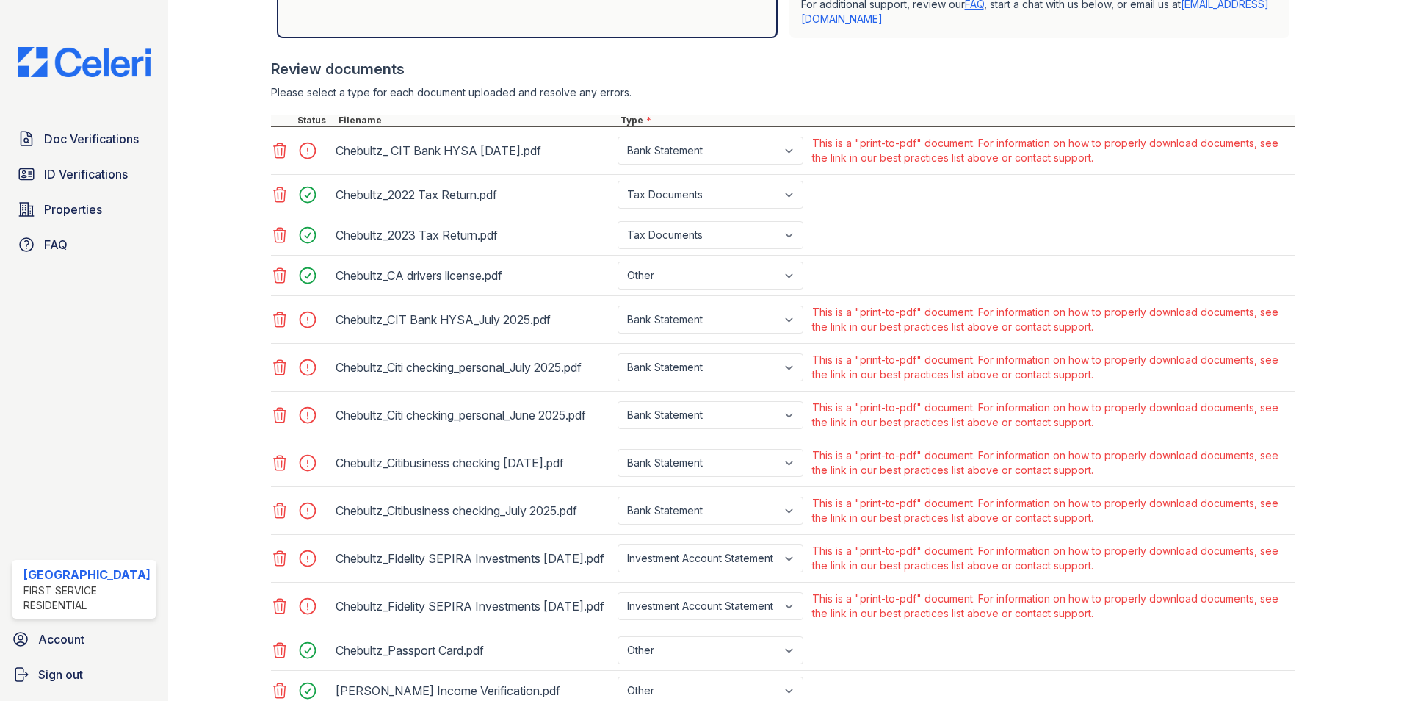
drag, startPoint x: 563, startPoint y: 615, endPoint x: 327, endPoint y: 328, distance: 371.5
click at [327, 328] on div "Chebultz_ CIT Bank HYSA [DATE].pdf Paystub Bank Statement Offer Letter Tax Docu…" at bounding box center [783, 419] width 1025 height 584
click at [895, 582] on div "Chebultz_Fidelity SEPIRA Investments [DATE].pdf Paystub Bank Statement Offer Le…" at bounding box center [783, 559] width 1025 height 48
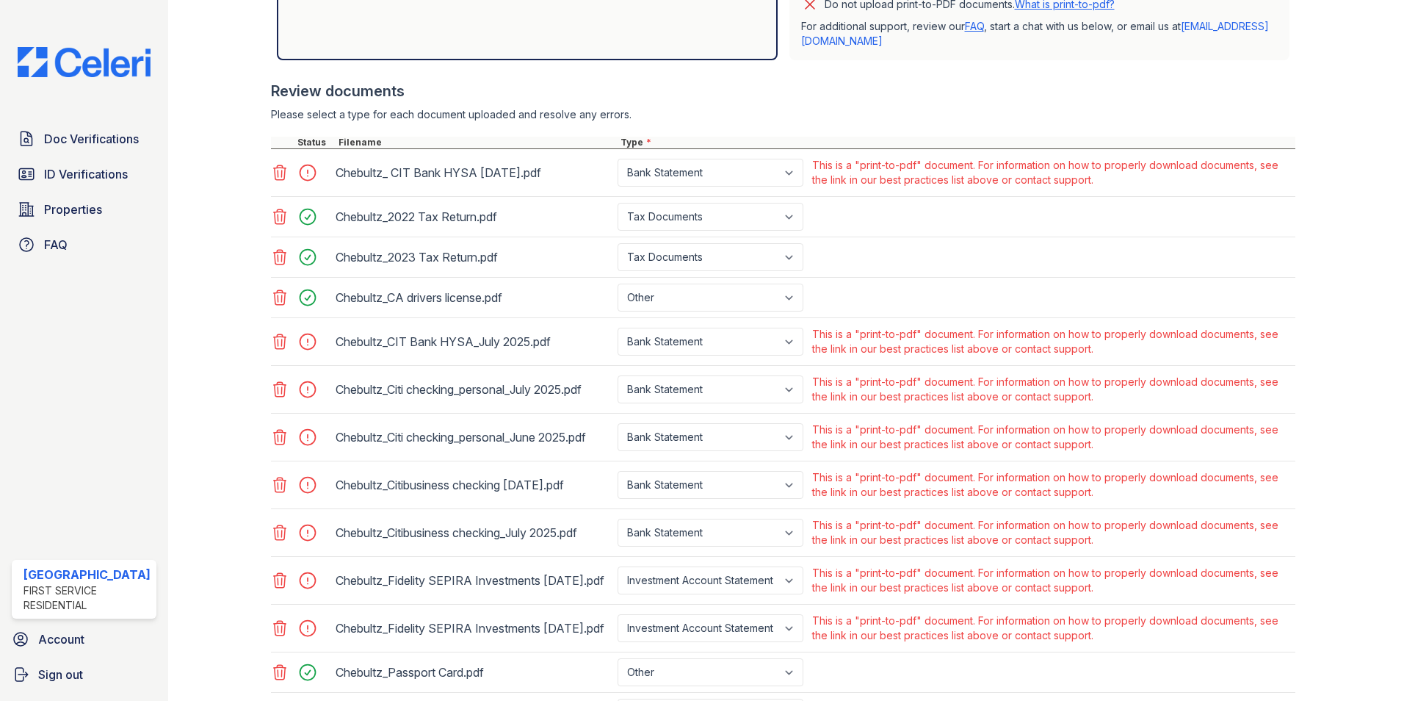
scroll to position [566, 0]
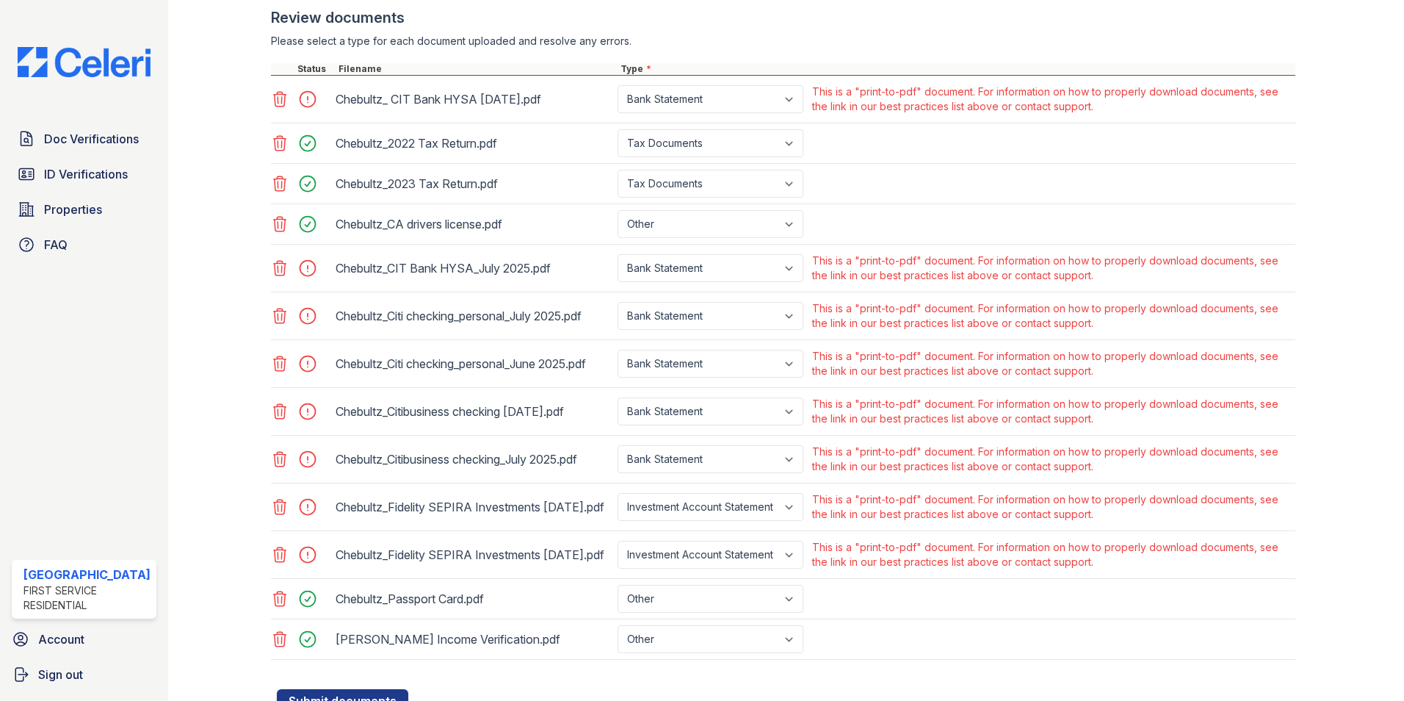
drag, startPoint x: 548, startPoint y: 99, endPoint x: 396, endPoint y: 87, distance: 152.5
click at [396, 87] on div "Chebultz_ CIT Bank HYSA [DATE].pdf" at bounding box center [474, 99] width 276 height 24
drag, startPoint x: 472, startPoint y: 311, endPoint x: 441, endPoint y: 309, distance: 30.9
click at [441, 309] on div "Chebultz_Citi checking_personal_July 2025.pdf" at bounding box center [474, 316] width 276 height 24
drag, startPoint x: 441, startPoint y: 309, endPoint x: 454, endPoint y: 360, distance: 52.4
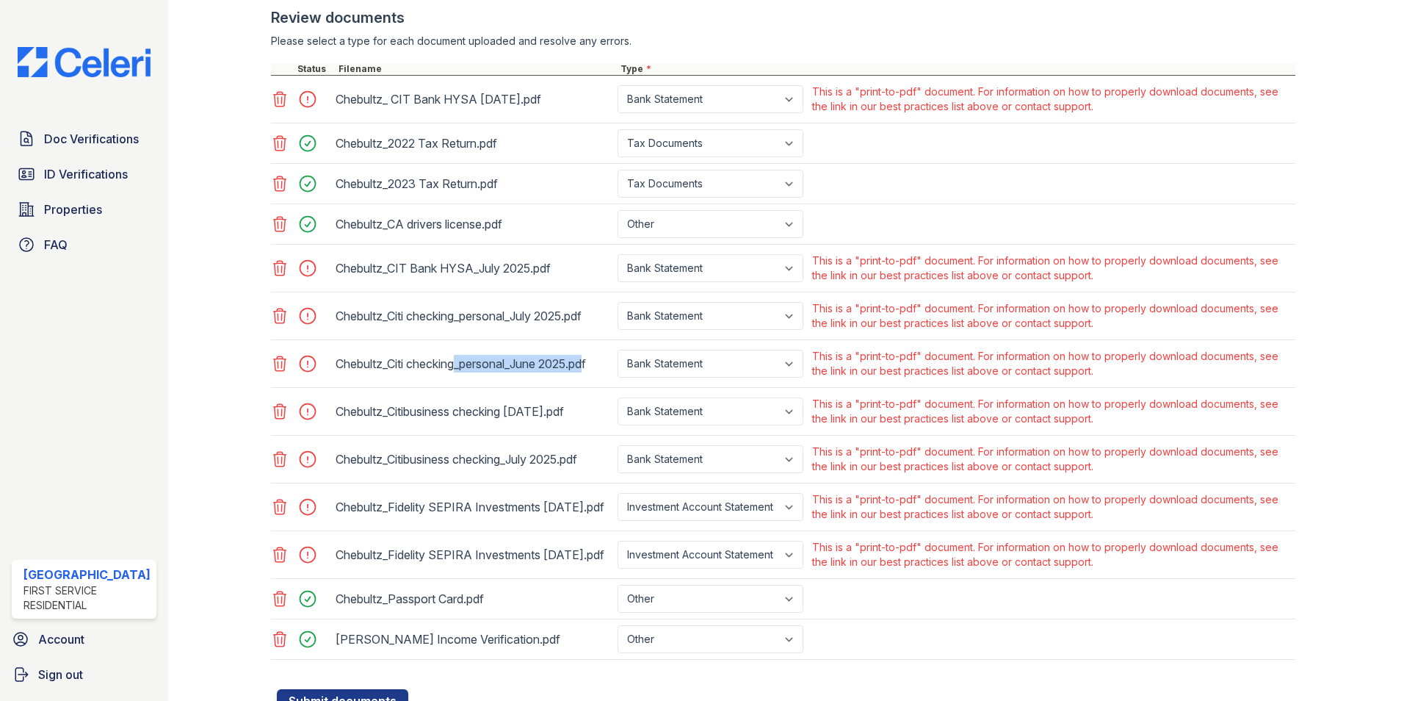
click at [454, 360] on div "Chebultz_Citi checking_personal_June 2025.pdf" at bounding box center [474, 363] width 282 height 35
drag, startPoint x: 454, startPoint y: 360, endPoint x: 325, endPoint y: 393, distance: 133.4
click at [325, 393] on div "Chebultz_Citibusiness checking [DATE].pdf Paystub Bank Statement Offer Letter T…" at bounding box center [783, 412] width 1025 height 48
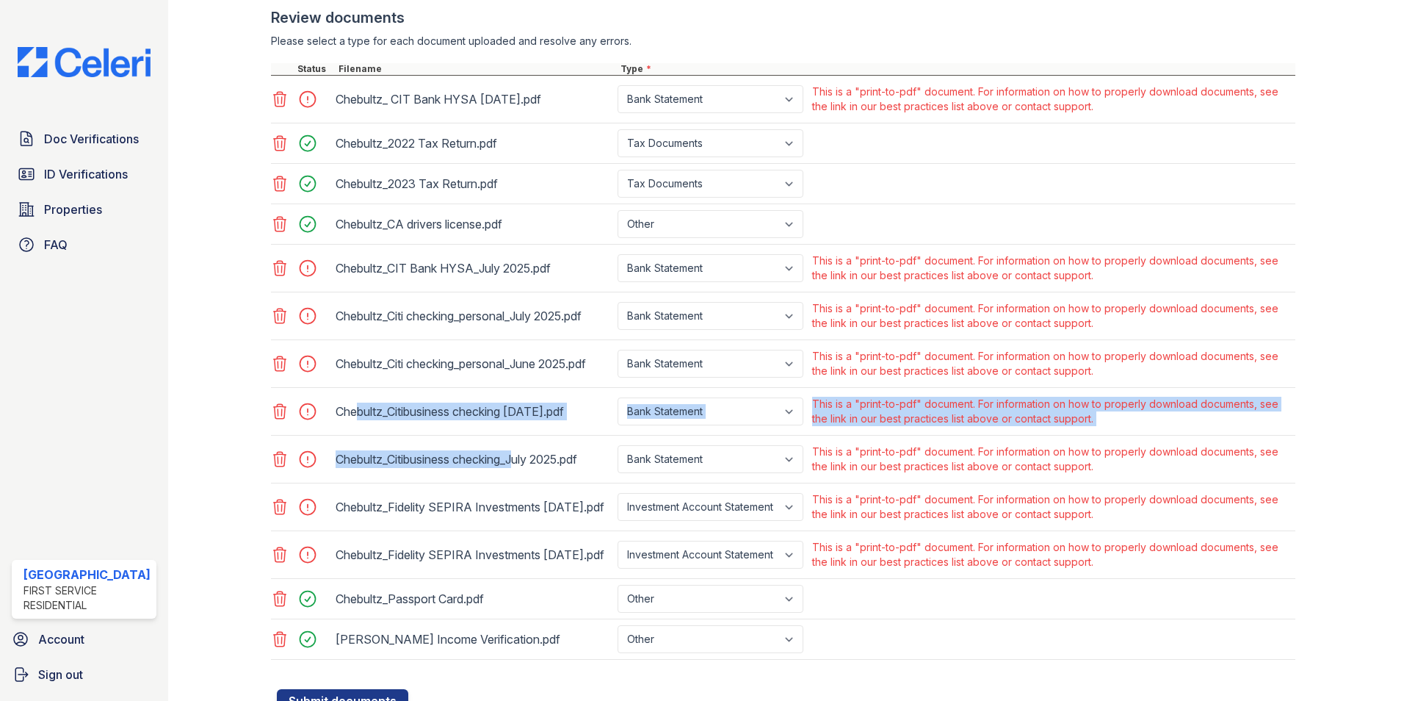
drag, startPoint x: 325, startPoint y: 393, endPoint x: 349, endPoint y: 418, distance: 34.8
click at [349, 418] on div "Chebultz_ CIT Bank HYSA [DATE].pdf Paystub Bank Statement Offer Letter Tax Docu…" at bounding box center [783, 368] width 1025 height 584
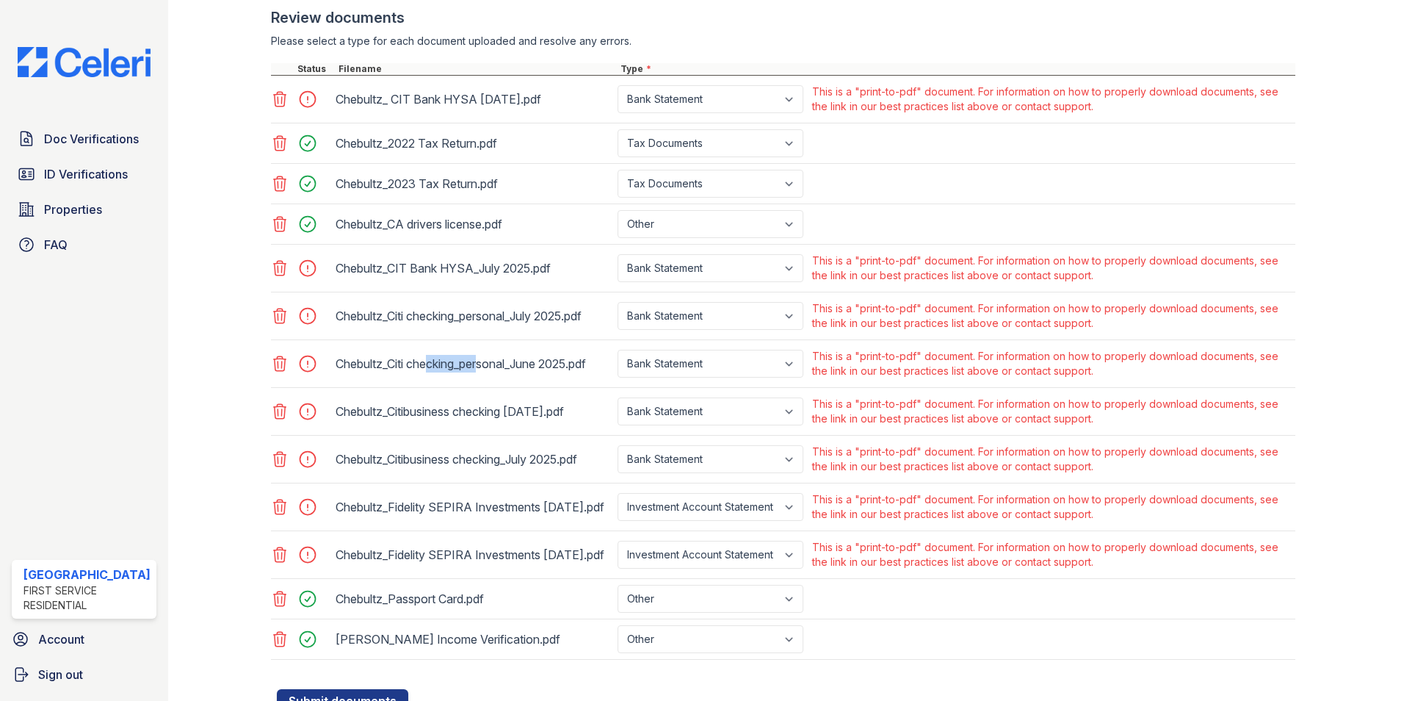
drag, startPoint x: 349, startPoint y: 418, endPoint x: 422, endPoint y: 366, distance: 89.5
click at [422, 366] on div "Chebultz_Citi checking_personal_June 2025.pdf" at bounding box center [474, 364] width 276 height 24
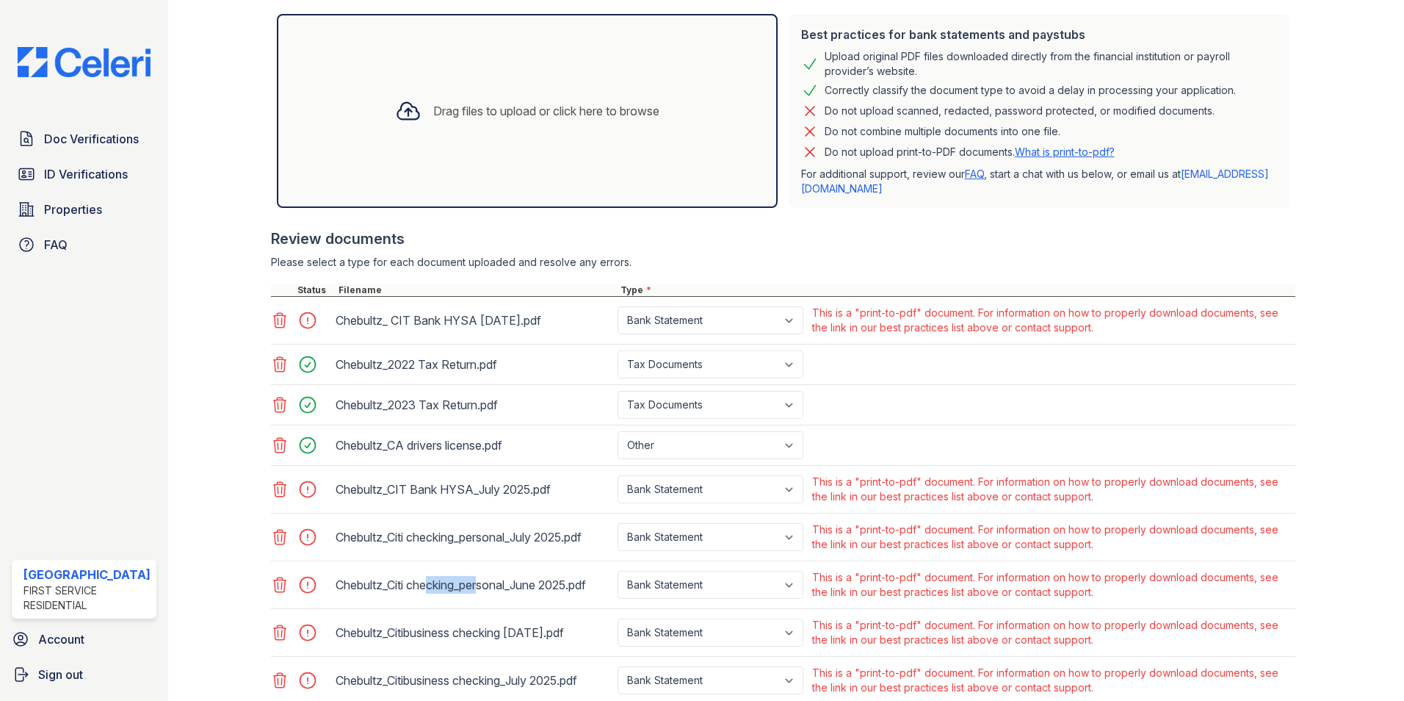
scroll to position [51, 0]
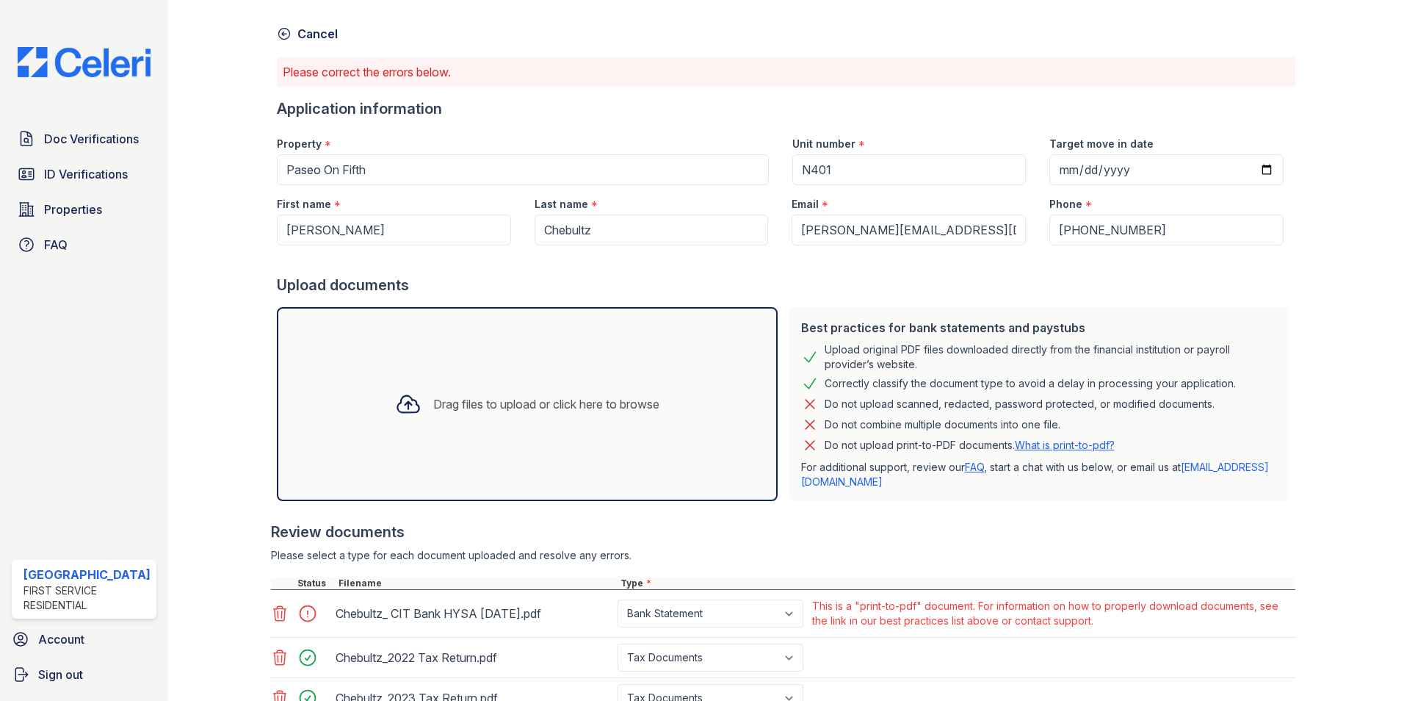
click at [1045, 444] on link "What is print-to-pdf?" at bounding box center [1065, 444] width 100 height 12
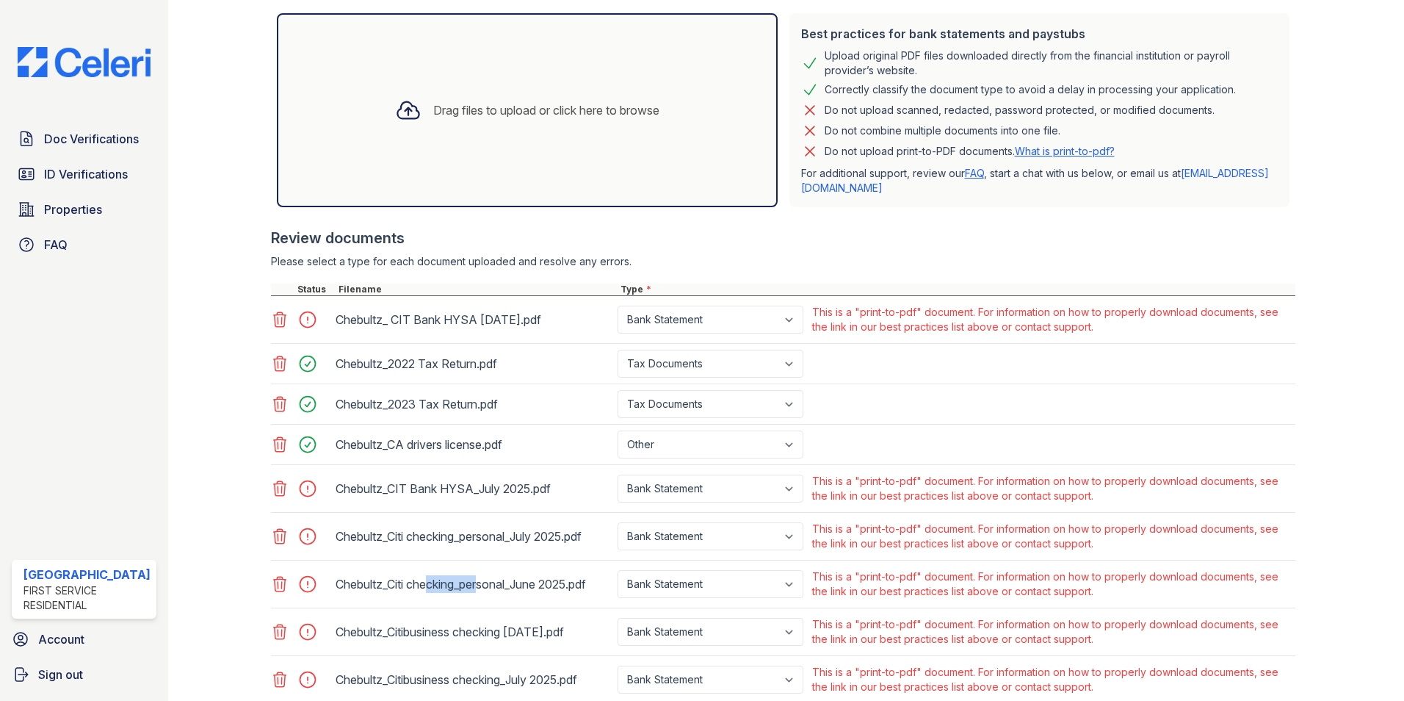
scroll to position [566, 0]
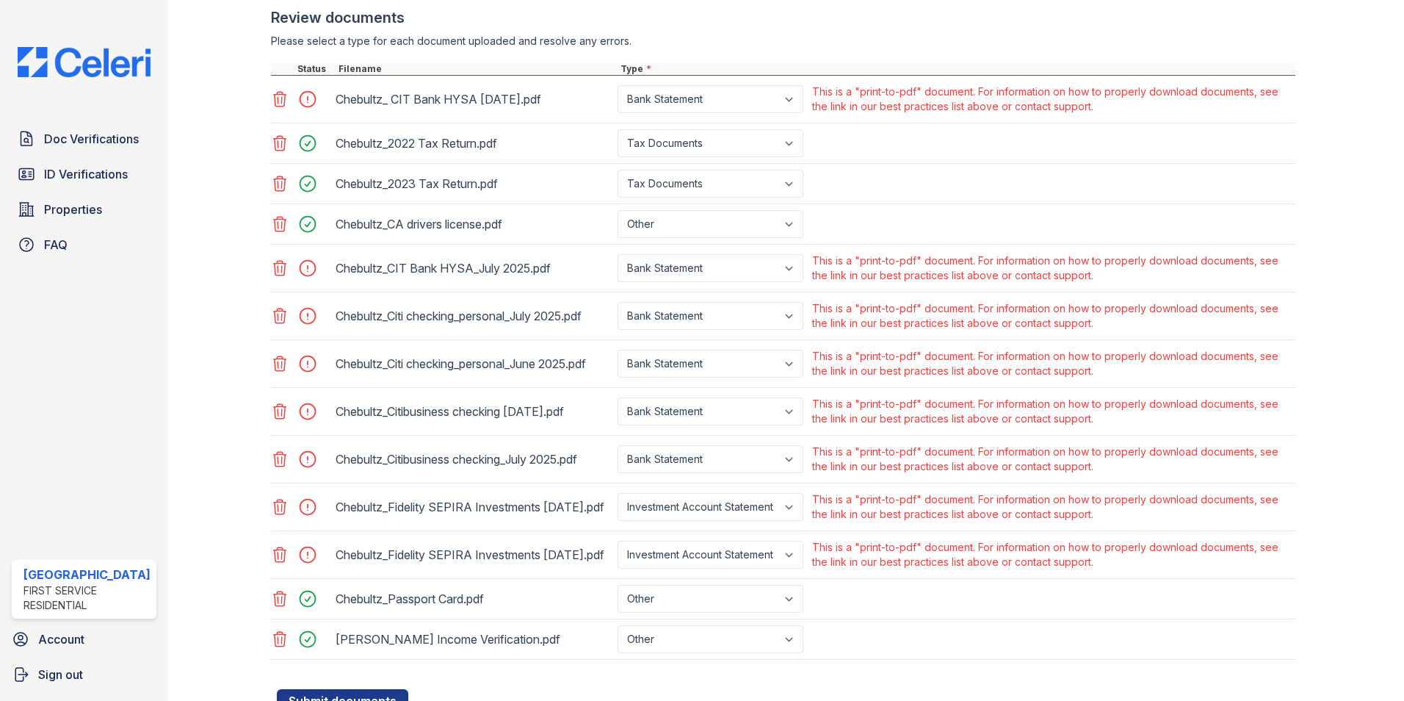
click at [503, 378] on div "Chebultz_Citi checking_personal_June 2025.pdf" at bounding box center [474, 363] width 282 height 35
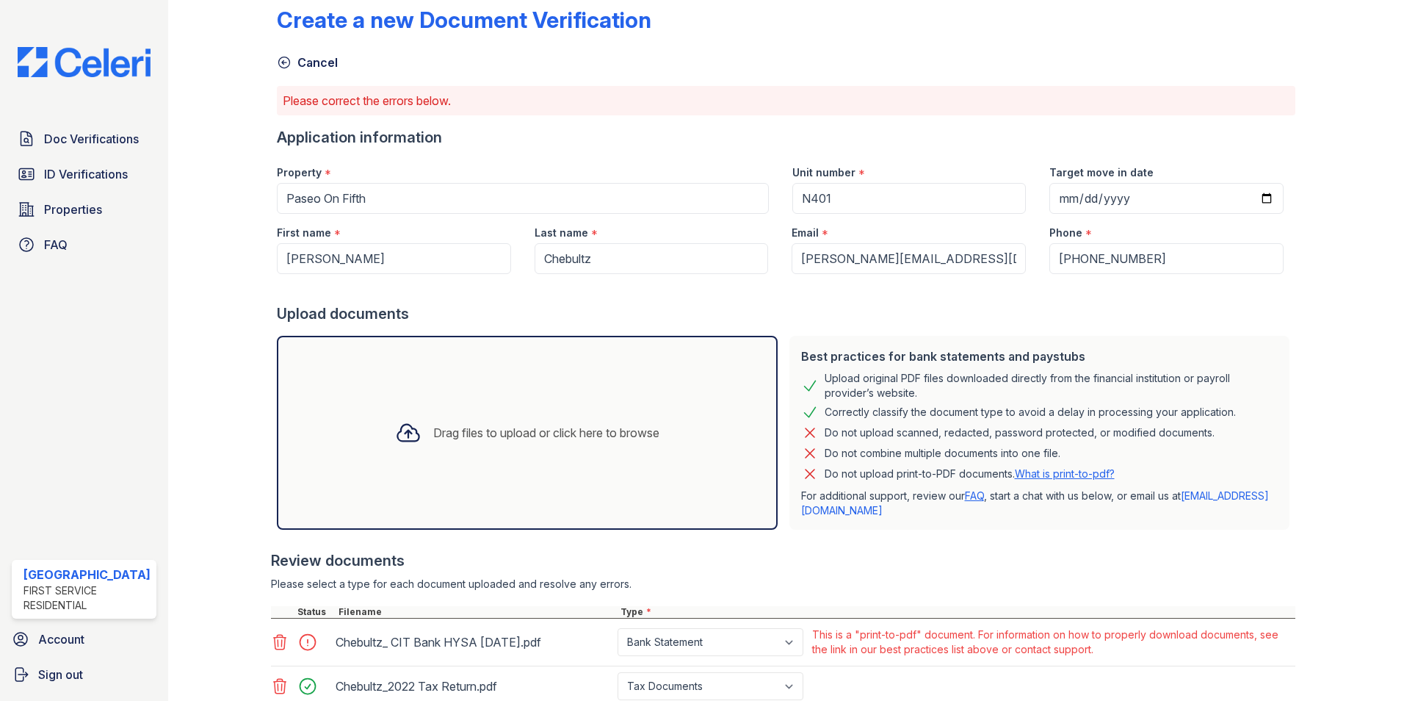
scroll to position [0, 0]
